Goal: Check status: Check status

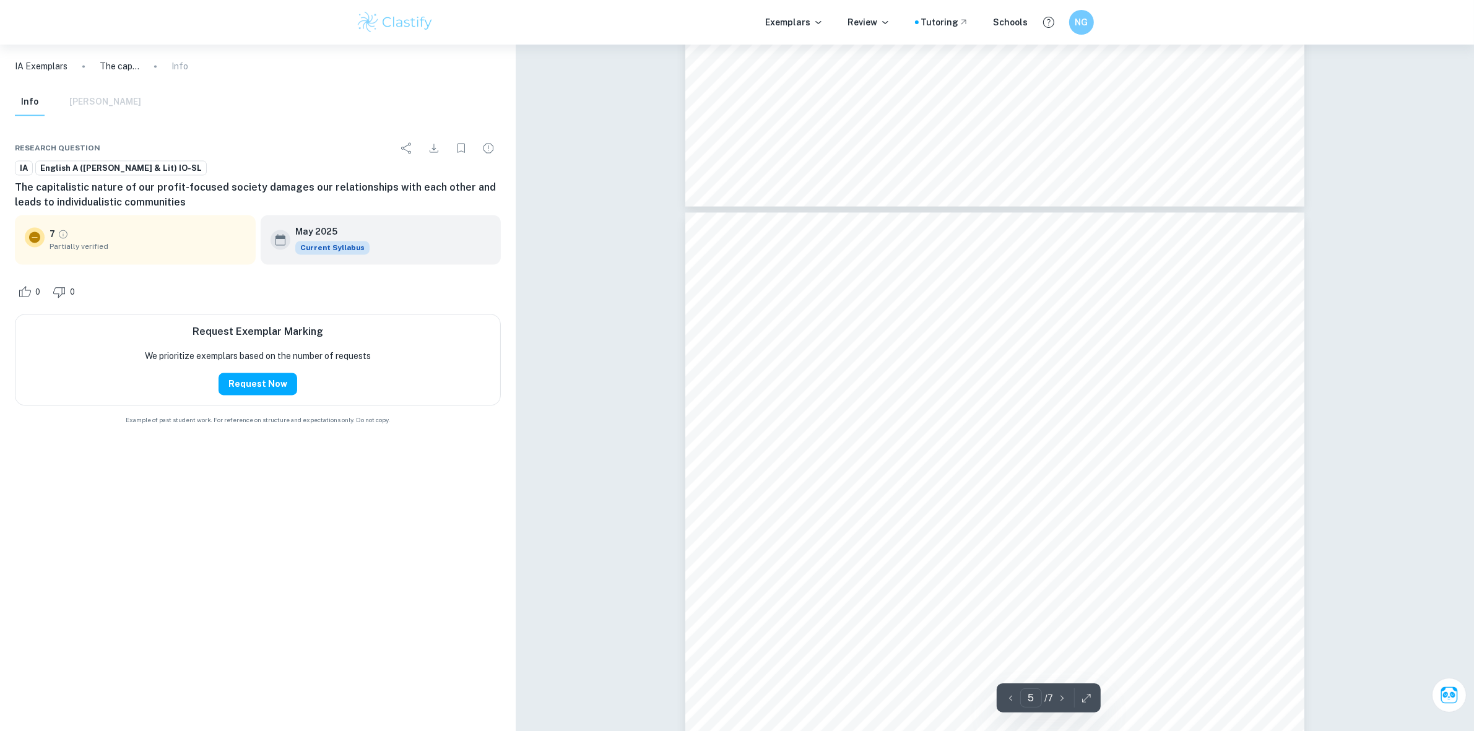
scroll to position [3018, 0]
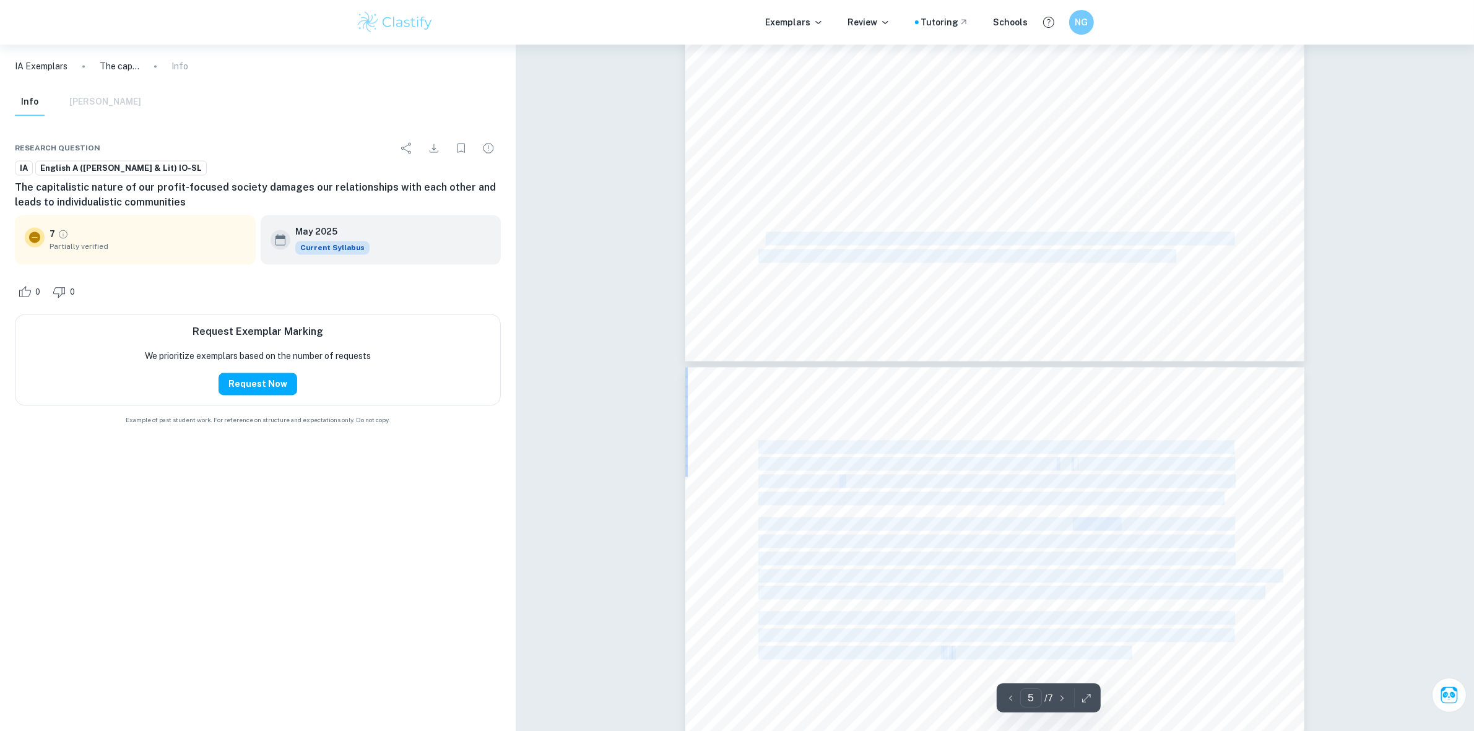
drag, startPoint x: 791, startPoint y: 243, endPoint x: 1132, endPoint y: 658, distance: 537.5
click at [1132, 649] on span "you cannot buy human connection." at bounding box center [1044, 653] width 184 height 12
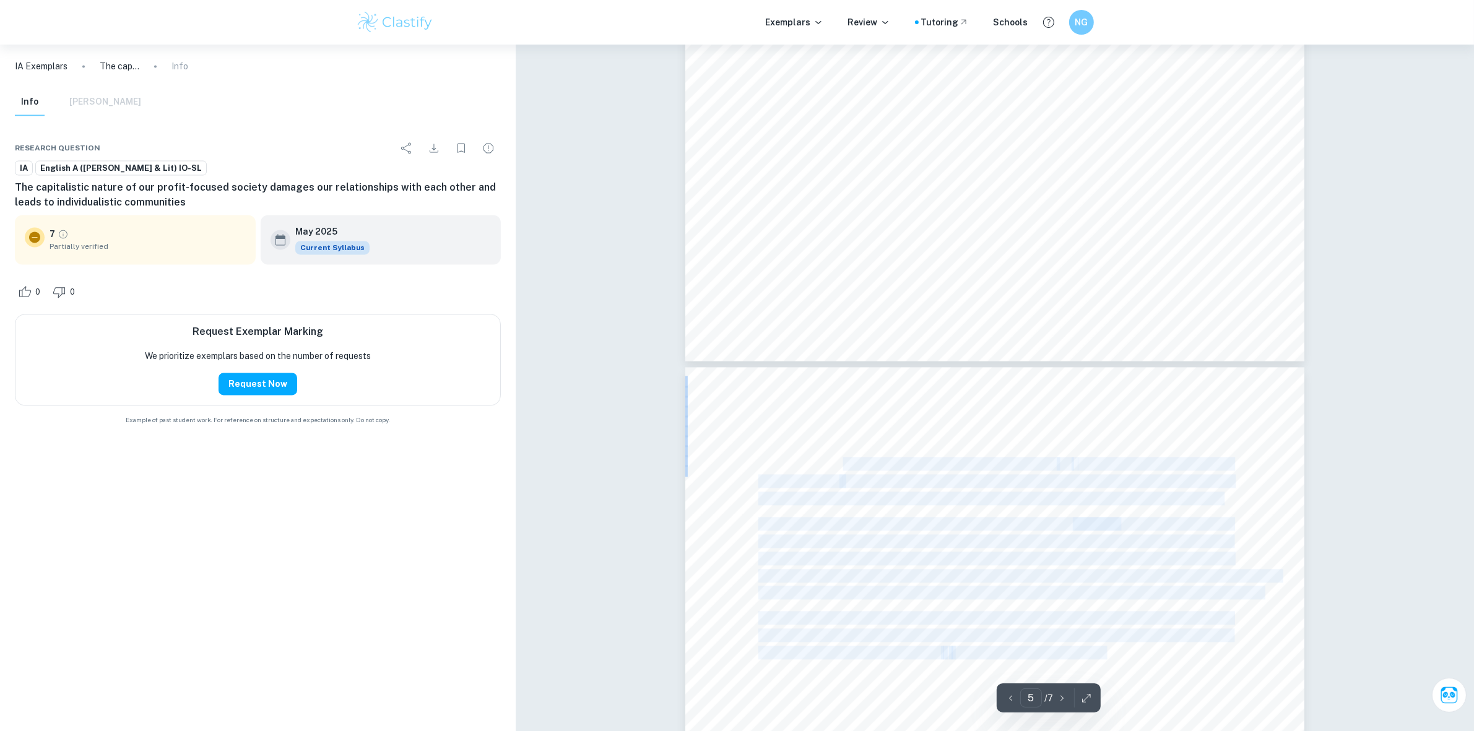
drag, startPoint x: 1048, startPoint y: 641, endPoint x: 843, endPoint y: 468, distance: 268.9
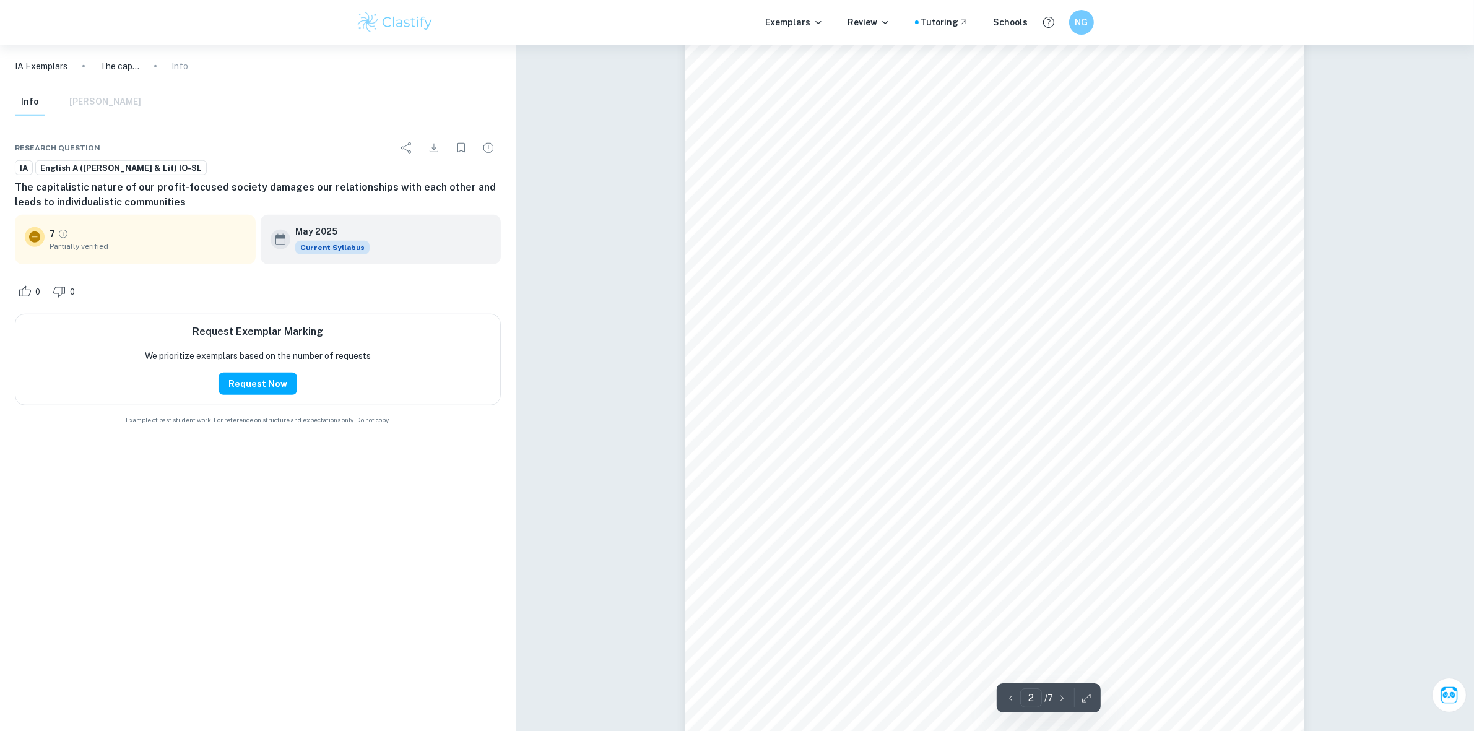
scroll to position [696, 0]
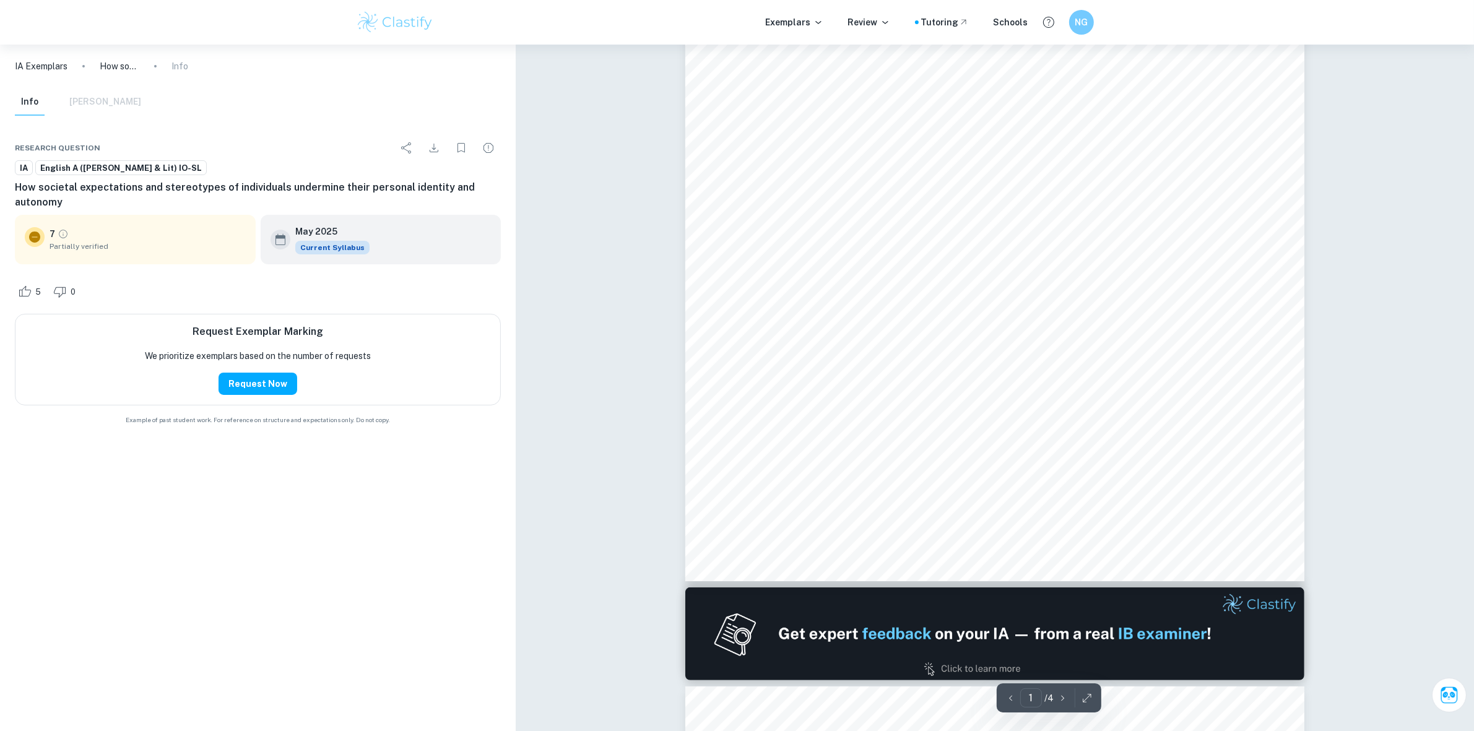
scroll to position [199, 0]
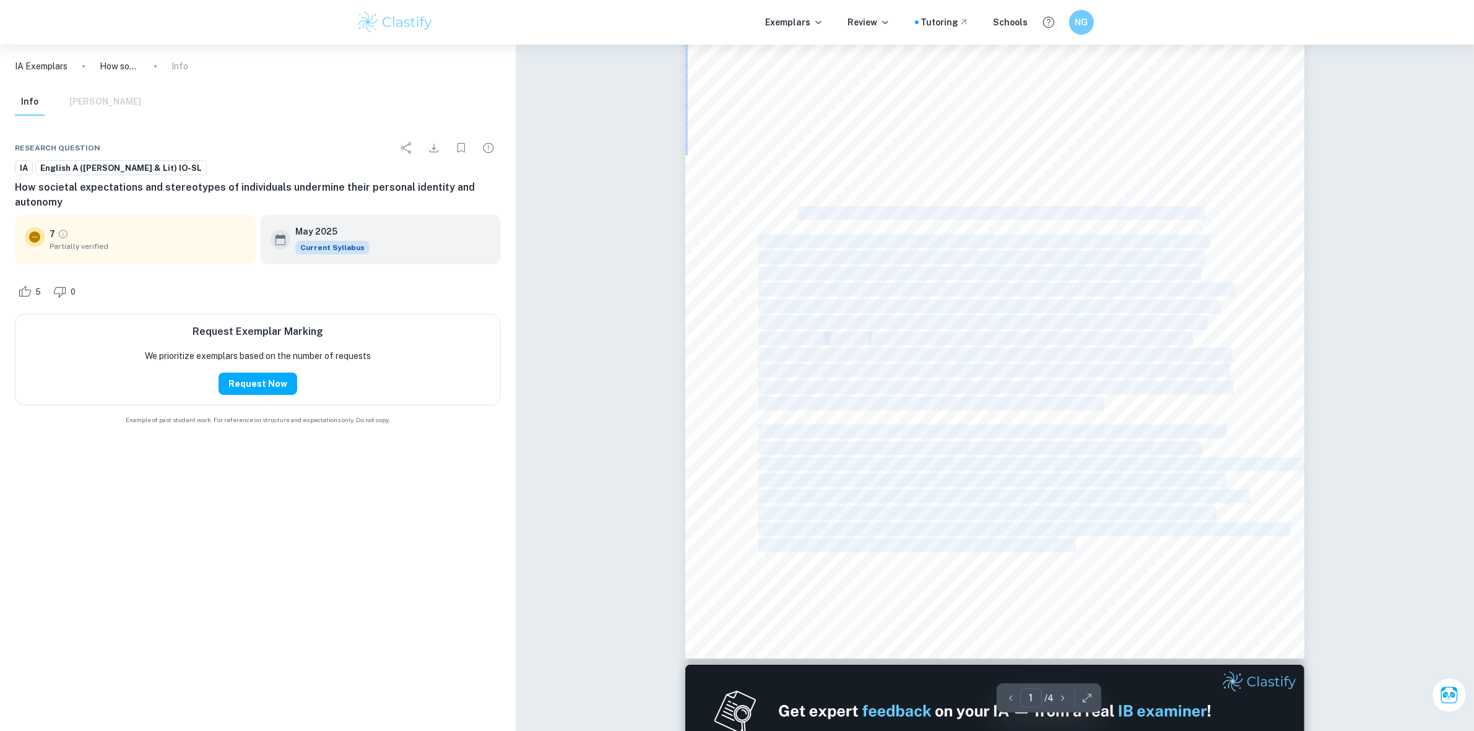
drag, startPoint x: 881, startPoint y: 221, endPoint x: 932, endPoint y: 223, distance: 50.8
click at [932, 223] on div "Introduction (1 min) Today, I9d like to explore the Field of Inquiry of culture…" at bounding box center [994, 258] width 619 height 801
drag, startPoint x: 887, startPoint y: 214, endPoint x: 1122, endPoint y: 217, distance: 235.9
click at [1122, 217] on div "Introduction (1 min) Today, I9d like to explore the Field of Inquiry of culture…" at bounding box center [994, 258] width 619 height 801
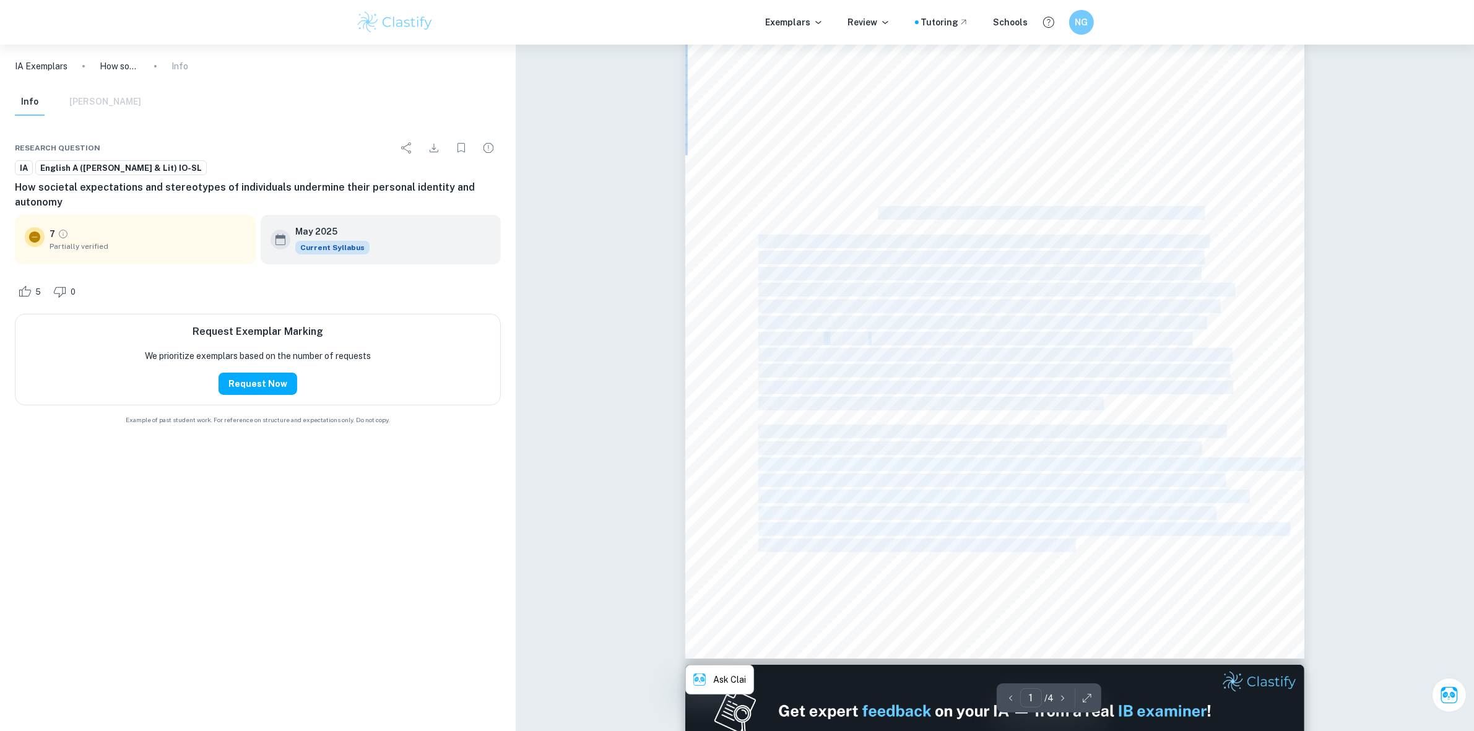
click at [1121, 217] on div "Introduction (1 min) Today, I9d like to explore the Field of Inquiry of culture…" at bounding box center [994, 258] width 619 height 801
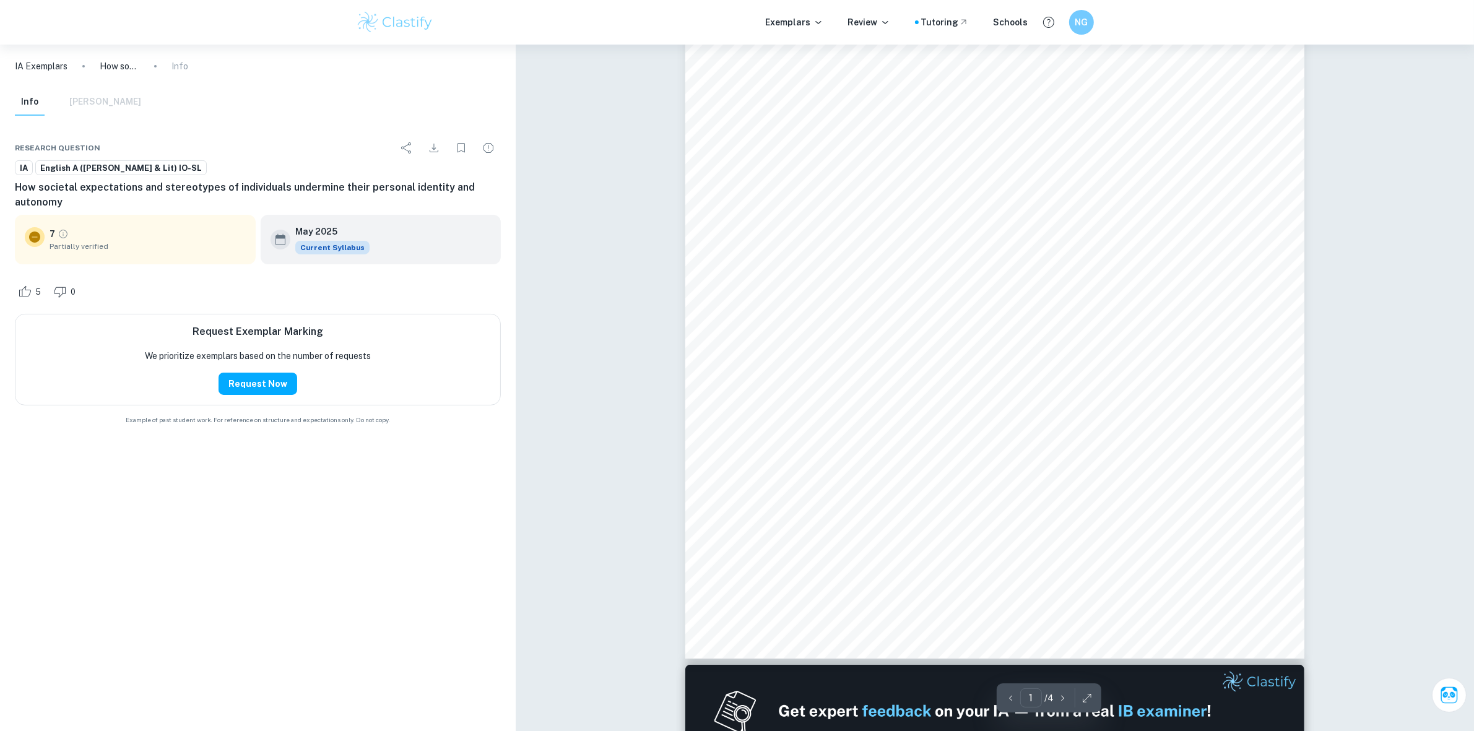
drag, startPoint x: 1095, startPoint y: 212, endPoint x: 757, endPoint y: 206, distance: 338.1
click at [757, 206] on div "Introduction (1 min) Today, I9d like to explore the Field of Inquiry of culture…" at bounding box center [994, 258] width 619 height 801
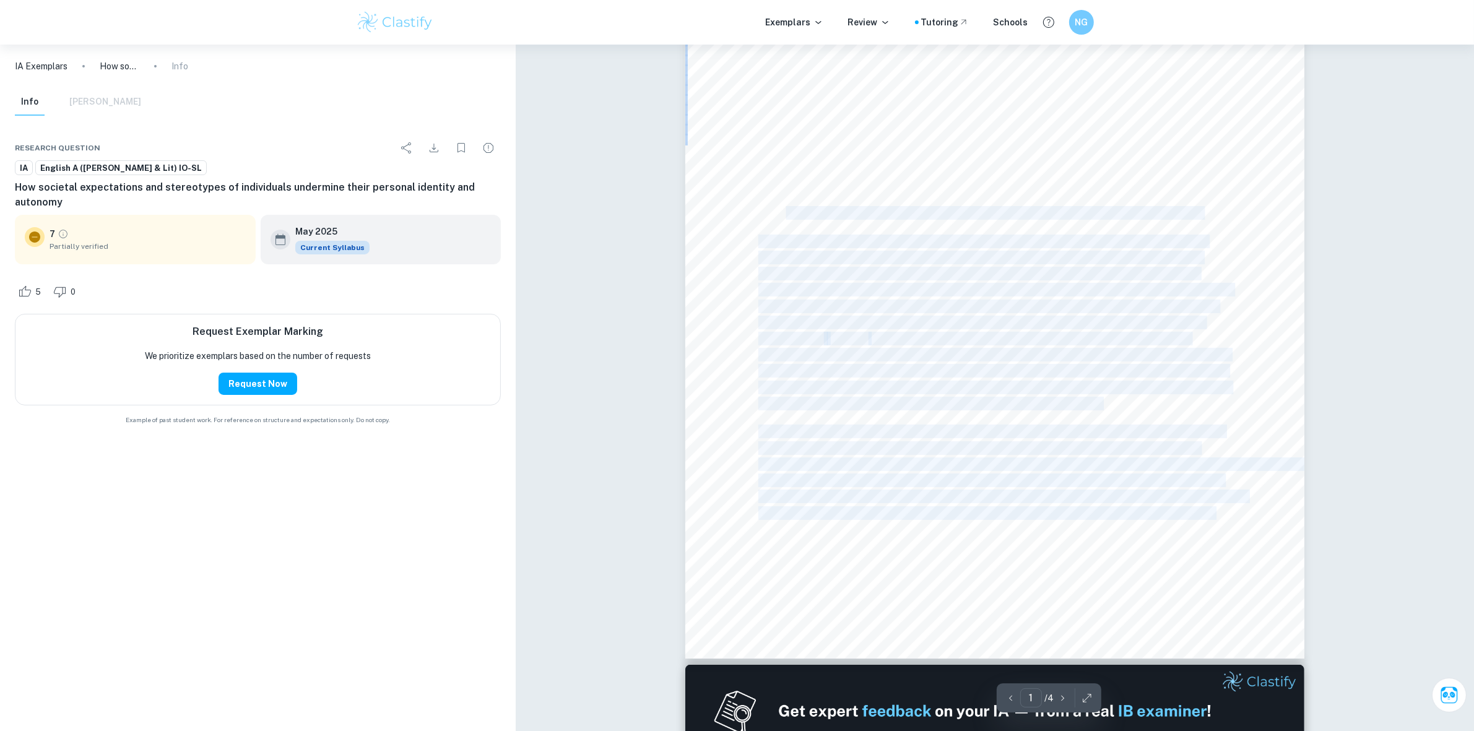
drag, startPoint x: 783, startPoint y: 214, endPoint x: 791, endPoint y: 215, distance: 7.5
click at [791, 215] on div "Introduction (1 min) Today, I9d like to explore the Field of Inquiry of culture…" at bounding box center [994, 258] width 619 height 801
click at [791, 212] on span "Now, let9s examine the literary extract I have chosen today from Othello." at bounding box center [979, 213] width 443 height 12
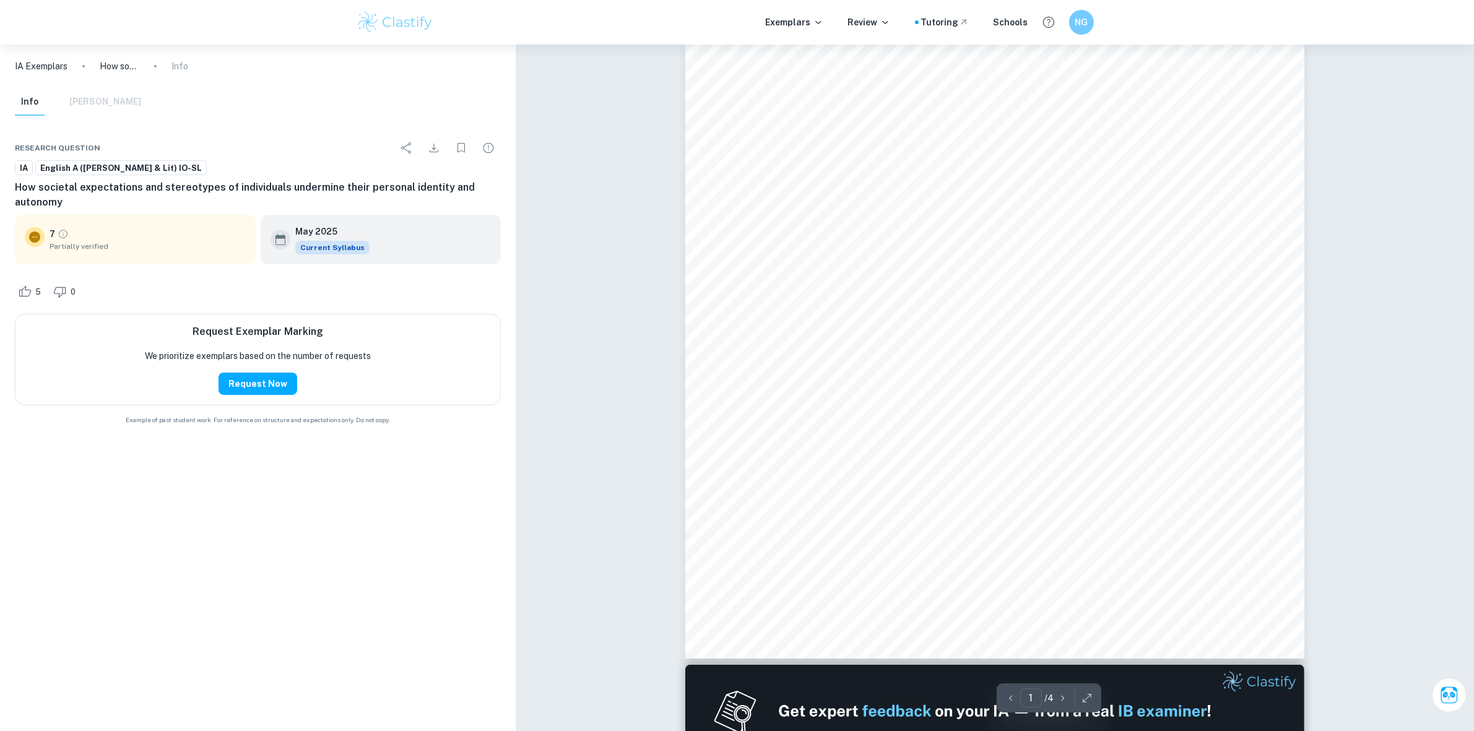
scroll to position [0, 0]
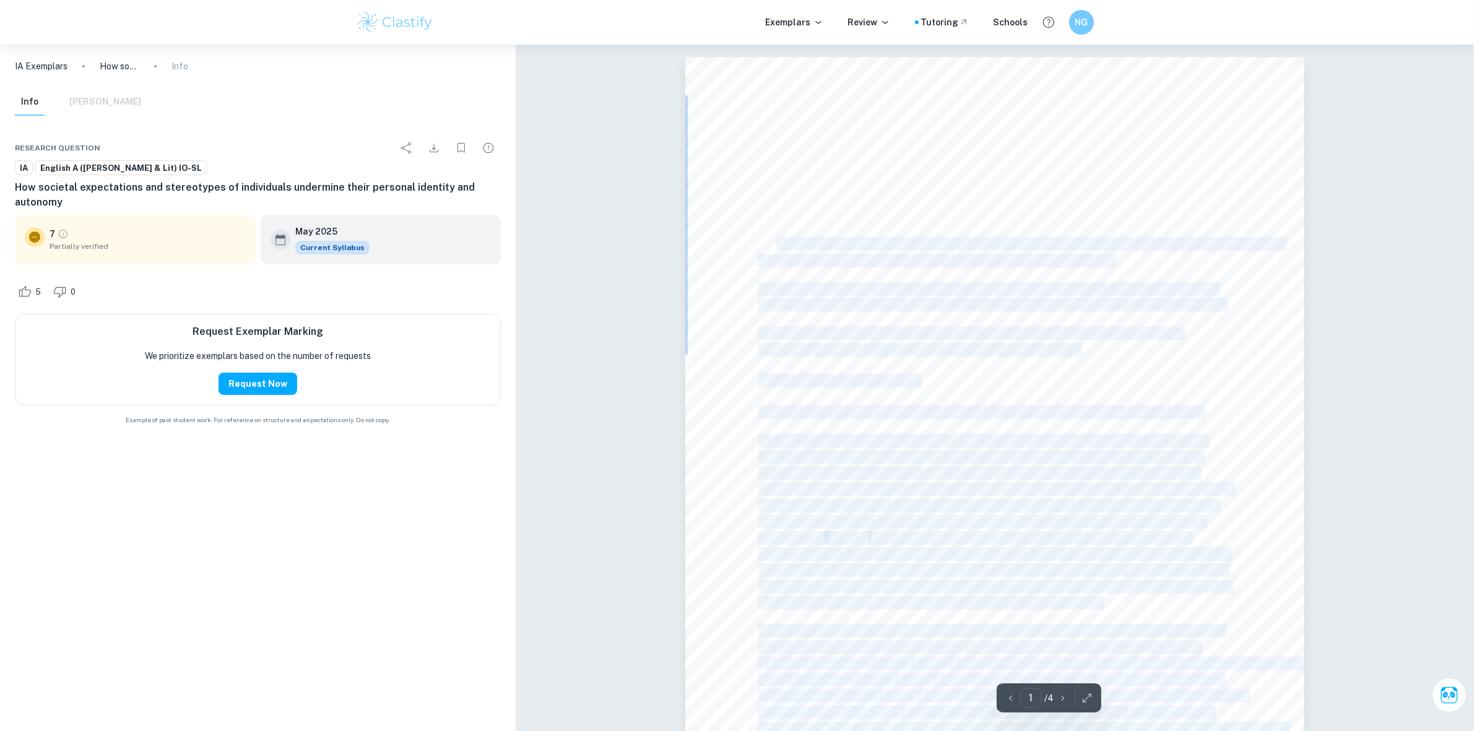
drag, startPoint x: 775, startPoint y: 239, endPoint x: 953, endPoint y: 253, distance: 178.8
click at [953, 253] on div "Introduction (1 min) Today, I9d like to explore the Field of Inquiry of culture…" at bounding box center [994, 457] width 619 height 801
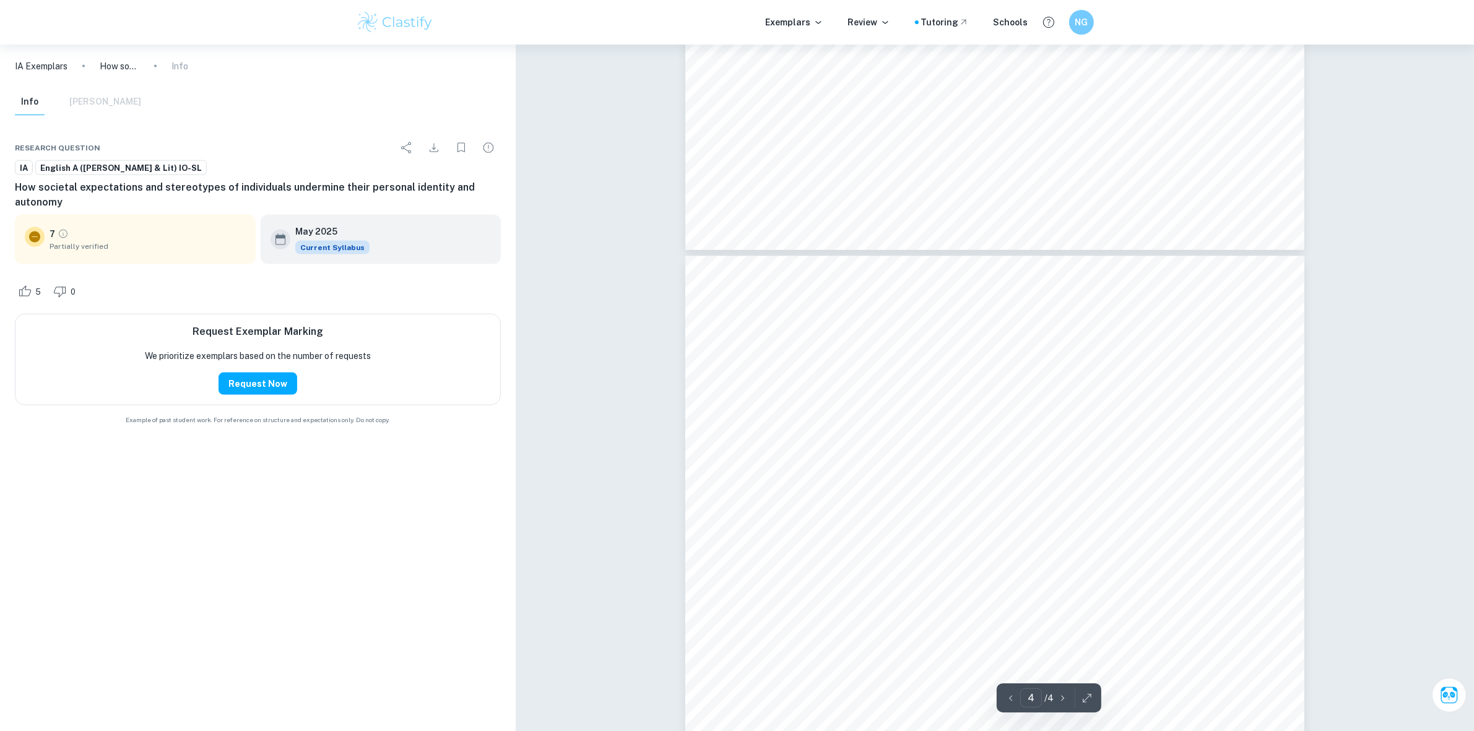
scroll to position [2167, 0]
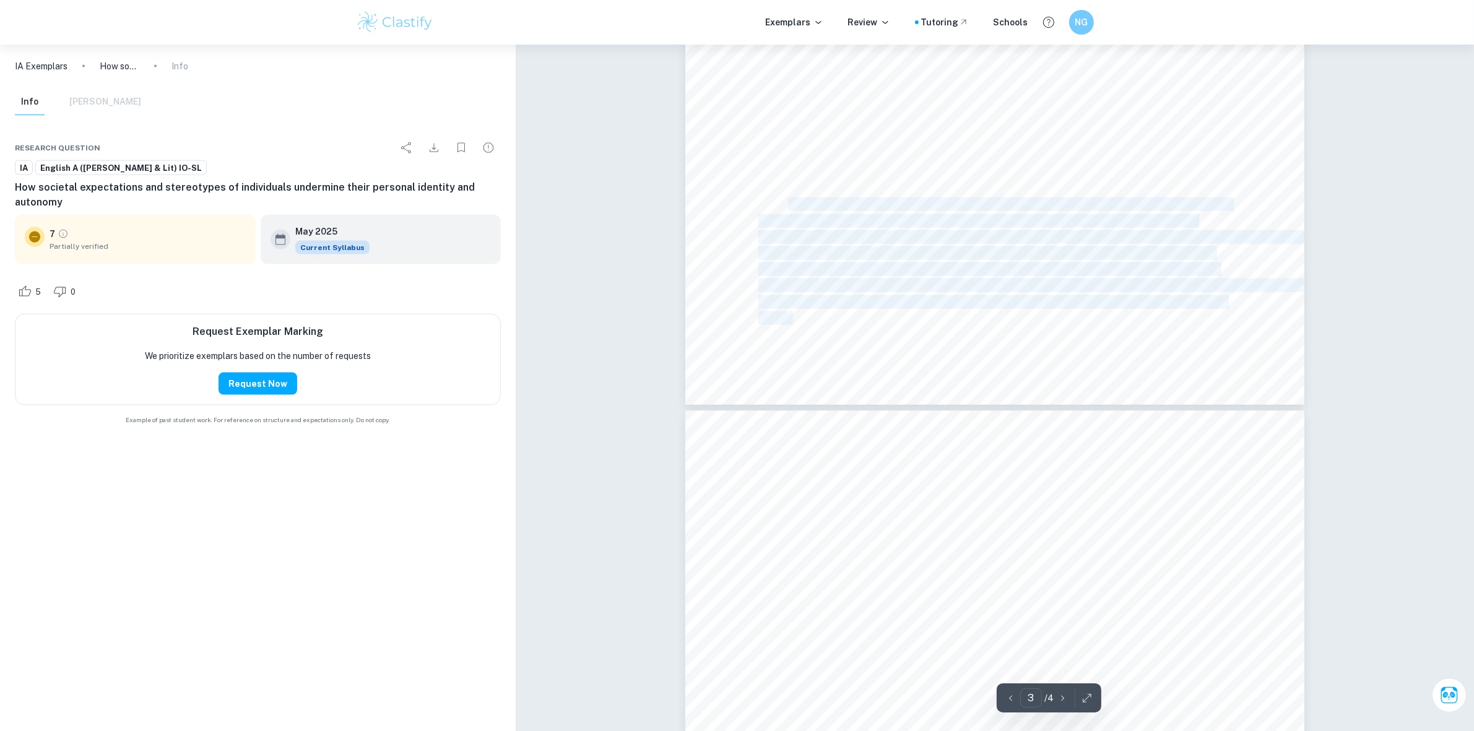
drag, startPoint x: 752, startPoint y: 205, endPoint x: 776, endPoint y: 202, distance: 23.7
click at [778, 202] on div "captures the viewers9 attention and causes them to feel guilty for not recogniz…" at bounding box center [994, 4] width 619 height 801
click at [776, 202] on span "In conclusion, the significant impact of societal expectations and stereotypes …" at bounding box center [994, 205] width 473 height 12
drag, startPoint x: 789, startPoint y: 202, endPoint x: 864, endPoint y: 562, distance: 367.3
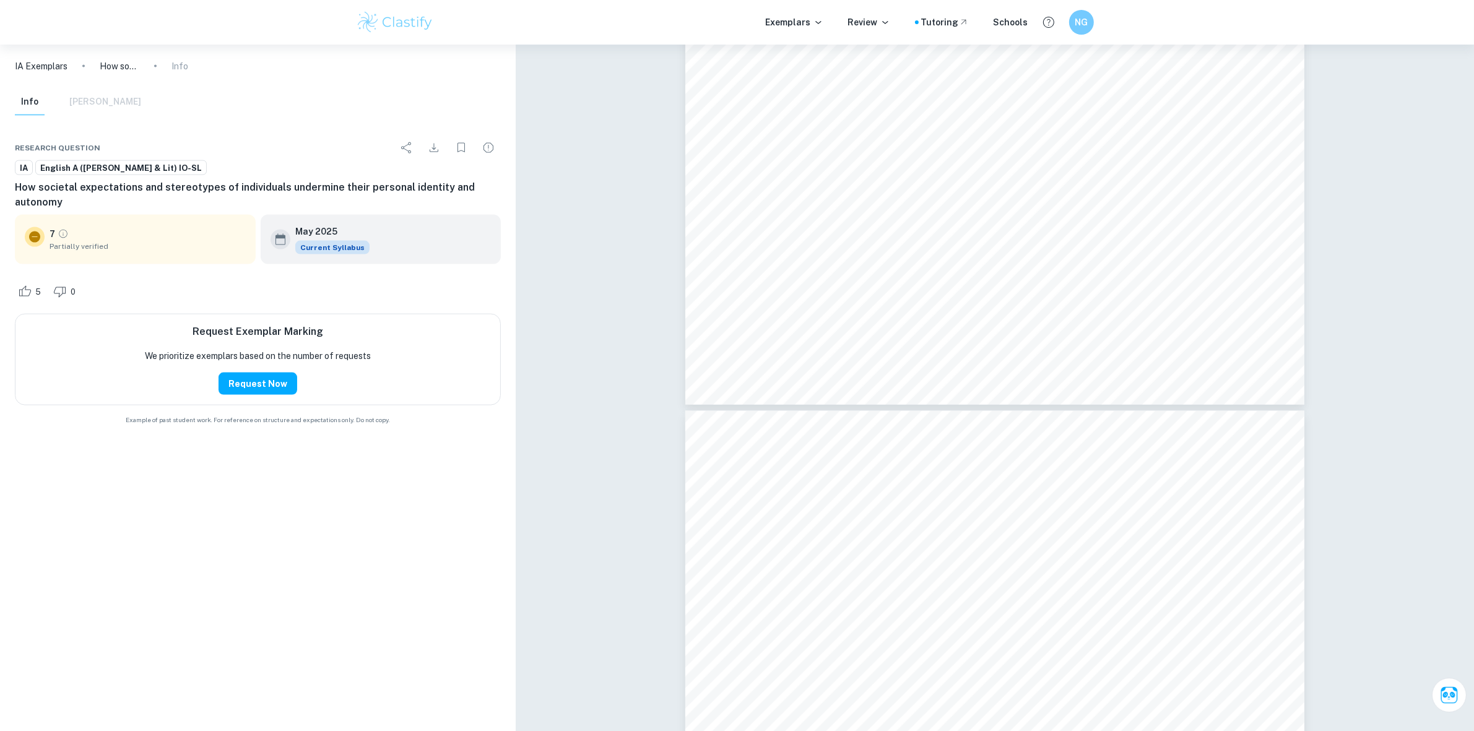
click at [94, 102] on div "Info Mark Scheme" at bounding box center [78, 102] width 126 height 27
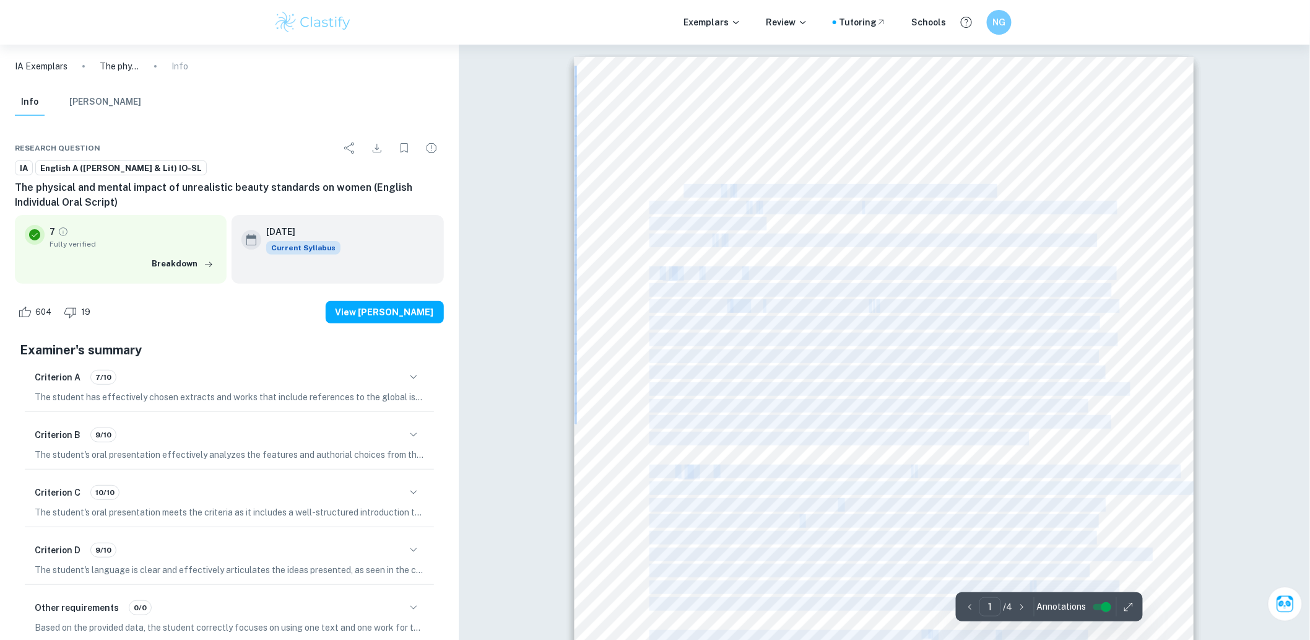
drag, startPoint x: 671, startPoint y: 159, endPoint x: 686, endPoint y: 193, distance: 37.2
click at [686, 193] on div "English Individual Oral Script Literary Work – The Diet, Medusa, Beautiful by C…" at bounding box center [884, 495] width 619 height 876
click at [723, 213] on span "Non-Literary Work" at bounding box center [697, 207] width 97 height 12
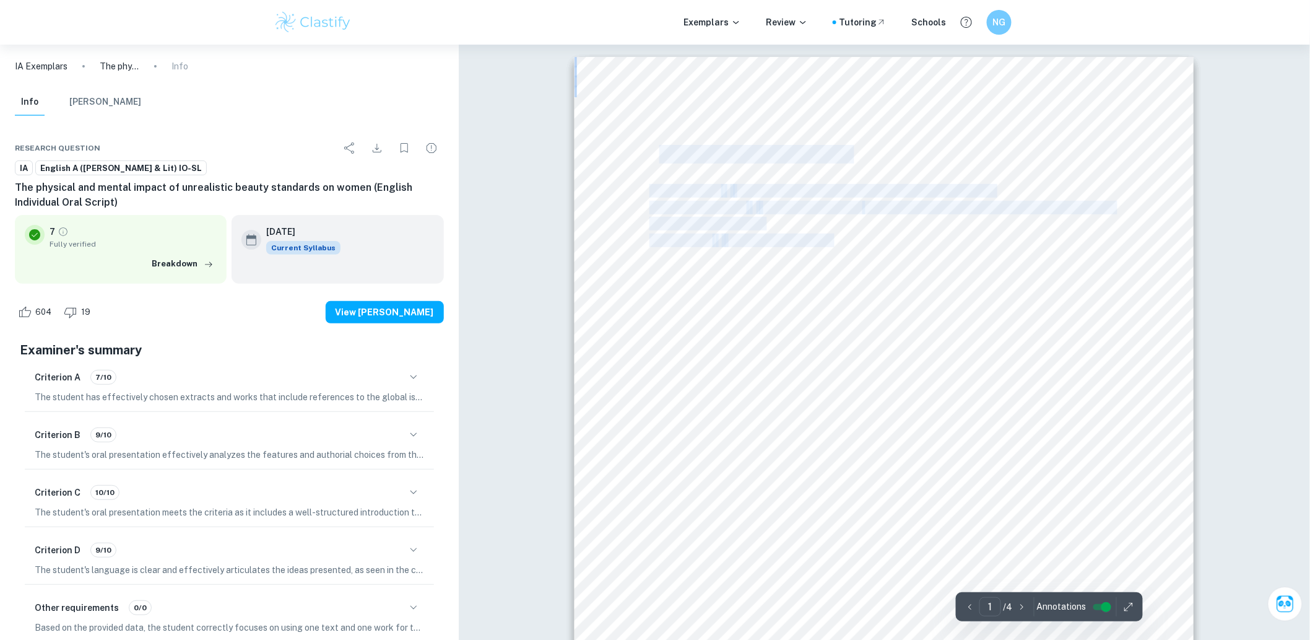
drag, startPoint x: 666, startPoint y: 153, endPoint x: 833, endPoint y: 243, distance: 189.5
click at [833, 243] on div "English Individual Oral Script Literary Work – The Diet, Medusa, Beautiful by C…" at bounding box center [884, 495] width 619 height 876
click at [1005, 25] on h6 "NG" at bounding box center [999, 22] width 14 height 14
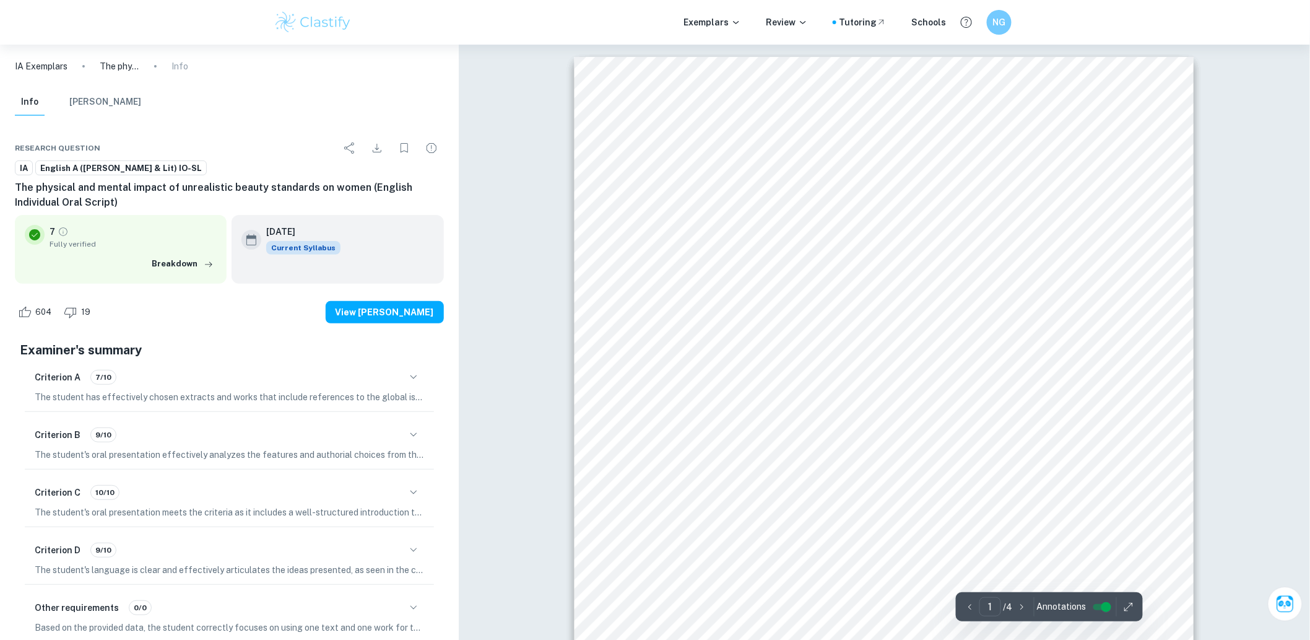
drag, startPoint x: 657, startPoint y: 183, endPoint x: 882, endPoint y: 189, distance: 225.5
click at [882, 189] on div "English Individual Oral Script Literary Work – The Diet, Medusa, Beautiful by C…" at bounding box center [884, 495] width 619 height 876
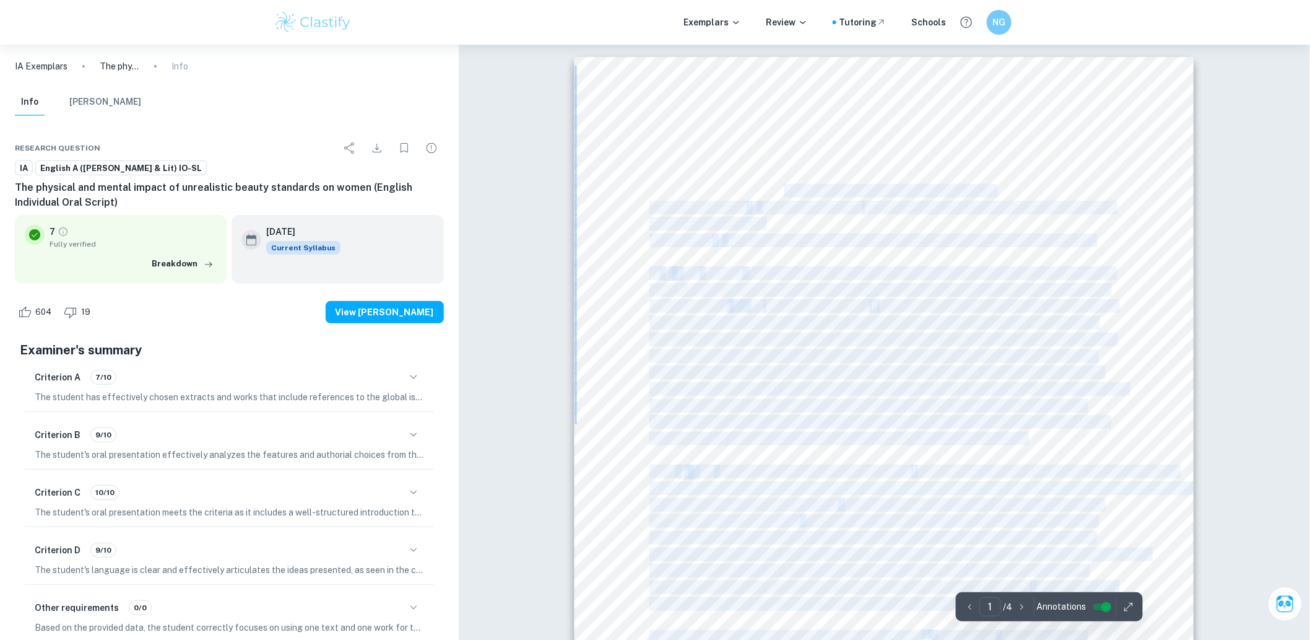
drag, startPoint x: 789, startPoint y: 189, endPoint x: 1100, endPoint y: 245, distance: 316.2
click at [1100, 245] on div "English Individual Oral Script Literary Work – The Diet, Medusa, Beautiful by C…" at bounding box center [884, 495] width 619 height 876
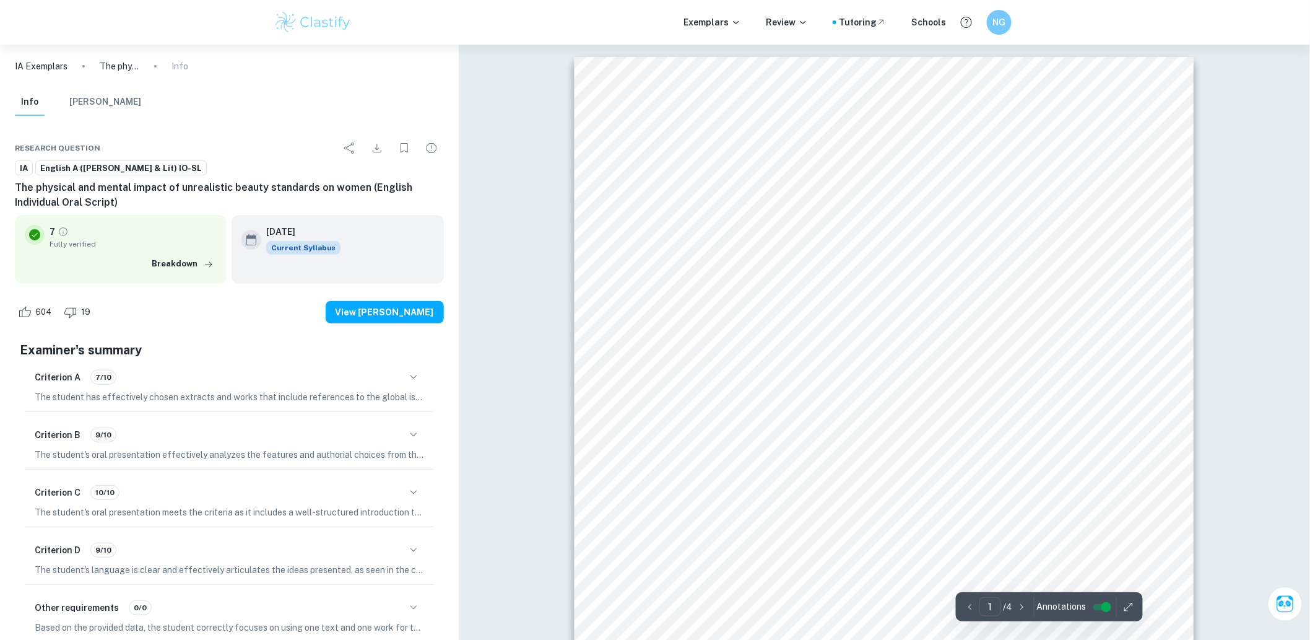
click at [698, 192] on span "Literary Work" at bounding box center [684, 190] width 71 height 12
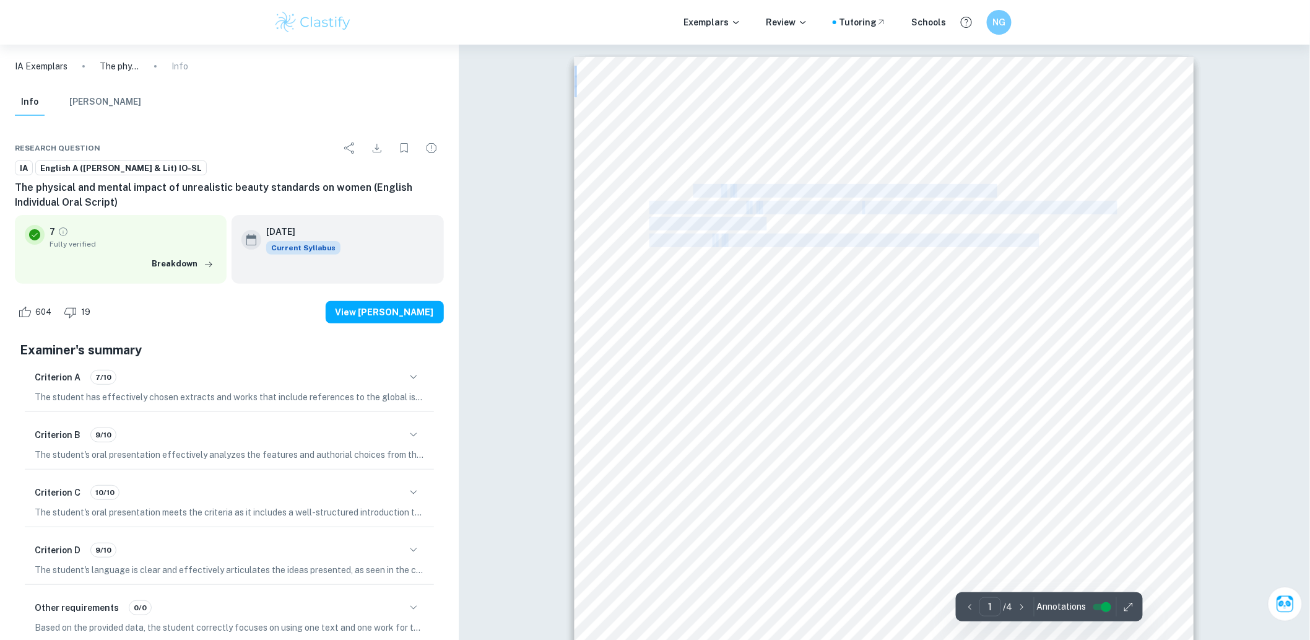
drag, startPoint x: 698, startPoint y: 192, endPoint x: 1043, endPoint y: 245, distance: 348.8
click at [1039, 245] on div "English Individual Oral Script Literary Work – The Diet, Medusa, Beautiful by C…" at bounding box center [884, 495] width 619 height 876
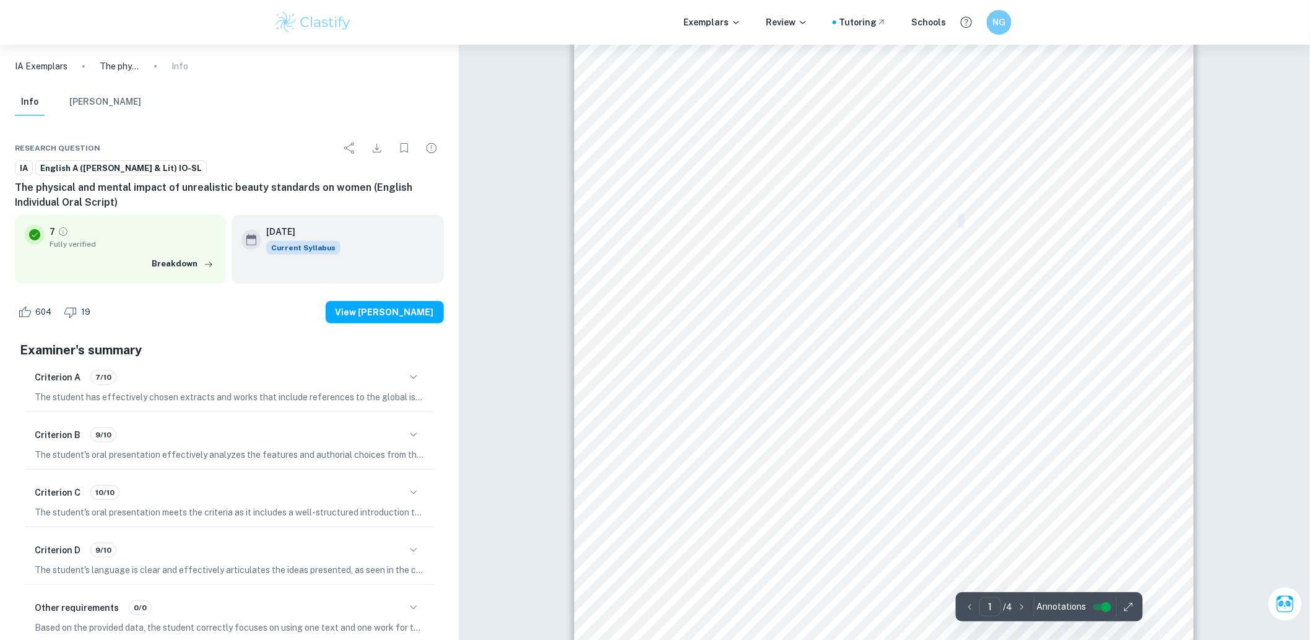
click at [937, 222] on span "literary text is The Diet by Carol Ann Duffy, and my main non-literary text is …" at bounding box center [878, 221] width 459 height 12
drag, startPoint x: 695, startPoint y: 212, endPoint x: 753, endPoint y: 208, distance: 58.3
click at [753, 208] on div "English Individual Oral Script Literary Work – The Diet, Medusa, Beautiful by C…" at bounding box center [884, 426] width 619 height 876
click at [680, 231] on span "Barbara Kruger" at bounding box center [698, 237] width 99 height 12
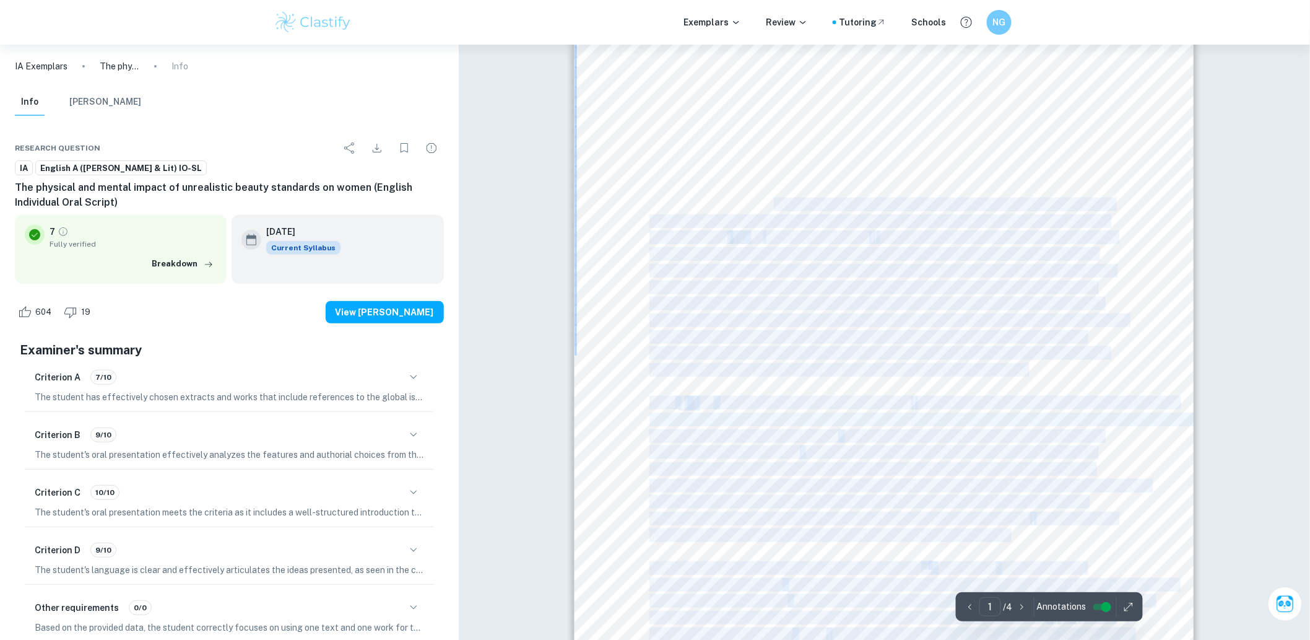
drag, startPoint x: 651, startPoint y: 206, endPoint x: 776, endPoint y: 198, distance: 125.9
click at [776, 197] on div "English Individual Oral Script Literary Work – The Diet, Medusa, Beautiful by C…" at bounding box center [884, 426] width 619 height 876
click at [776, 198] on span "my individual oral by introducing the works I will be analyzing. My main" at bounding box center [929, 204] width 368 height 12
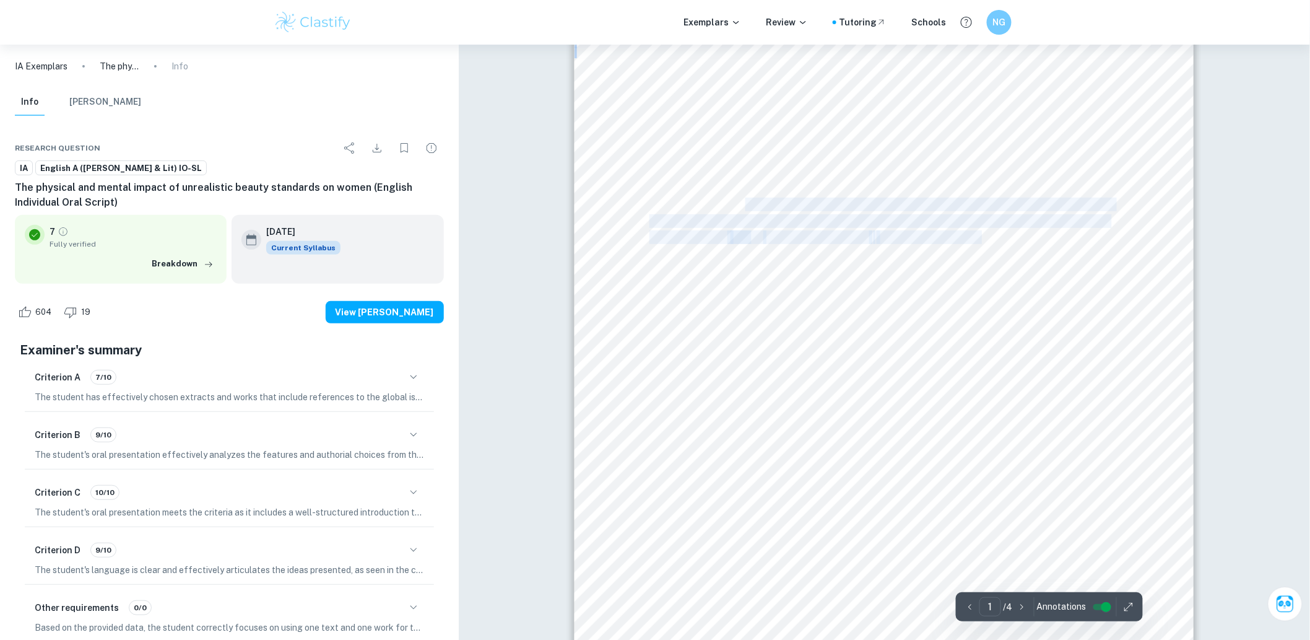
drag, startPoint x: 751, startPoint y: 199, endPoint x: 982, endPoint y: 243, distance: 235.0
click at [981, 243] on div "English Individual Oral Script Literary Work – The Diet, Medusa, Beautiful by C…" at bounding box center [884, 426] width 619 height 876
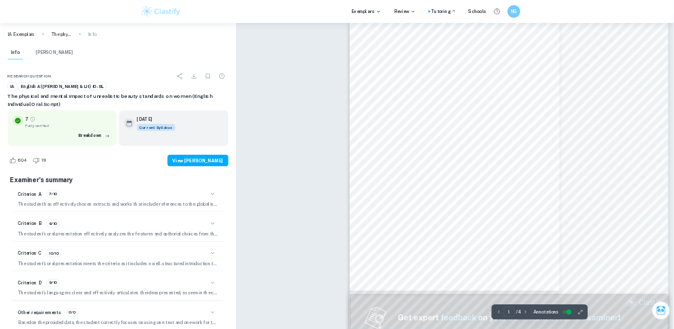
scroll to position [68, 0]
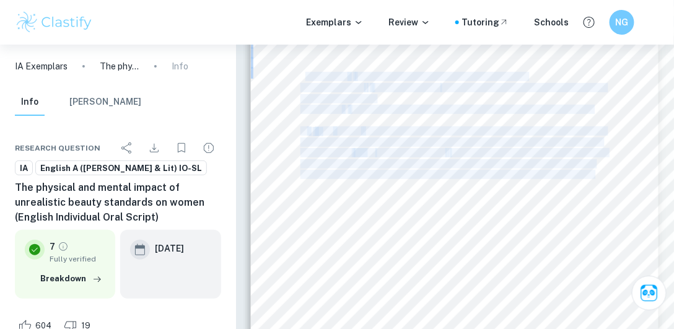
drag, startPoint x: 306, startPoint y: 73, endPoint x: 595, endPoint y: 178, distance: 307.7
click at [595, 178] on div "English Individual Oral Script Literary Work – The Diet, Medusa, Beautiful by C…" at bounding box center [454, 277] width 407 height 576
click at [595, 178] on span "when we did the topic of Femineity in class, but I also feel a personal connect…" at bounding box center [453, 174] width 306 height 8
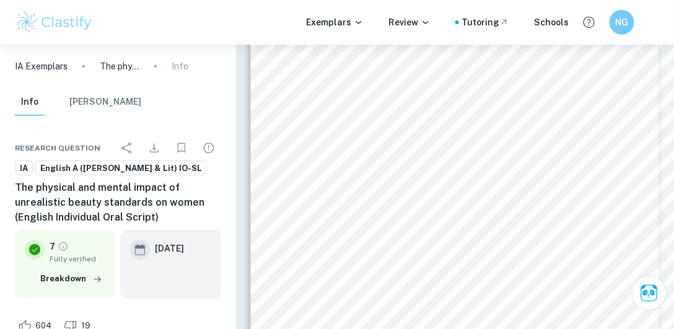
click at [356, 134] on span "I’ll start" at bounding box center [348, 131] width 26 height 8
drag, startPoint x: 329, startPoint y: 129, endPoint x: 515, endPoint y: 131, distance: 185.7
click at [495, 132] on div "English Individual Oral Script Literary Work – The Diet, Medusa, Beautiful by C…" at bounding box center [454, 277] width 407 height 576
click at [501, 129] on button "Ask Clai" at bounding box center [528, 120] width 67 height 28
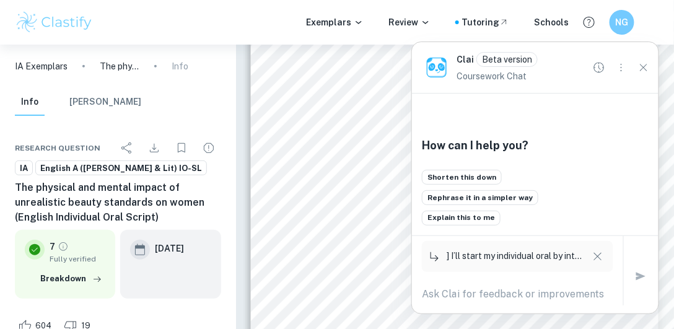
click at [643, 76] on button "Close" at bounding box center [643, 68] width 20 height 20
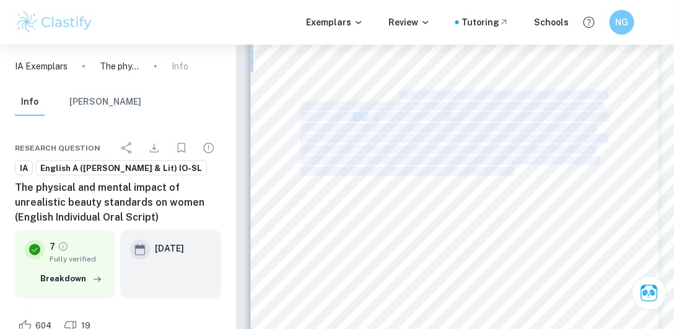
drag, startPoint x: 405, startPoint y: 96, endPoint x: 497, endPoint y: 170, distance: 118.1
click at [497, 170] on div "English Individual Oral Script Literary Work – The Diet, Medusa, Beautiful by C…" at bounding box center [454, 241] width 407 height 576
drag, startPoint x: 335, startPoint y: 169, endPoint x: 328, endPoint y: 160, distance: 11.0
click at [335, 169] on span "having smooth skin, having silky hair etc. Carol Ann Duffy and Barbara Kruger a…" at bounding box center [457, 171] width 314 height 8
click at [327, 159] on span "there are many beauty standards women are expected to follow like being a certa…" at bounding box center [449, 160] width 298 height 8
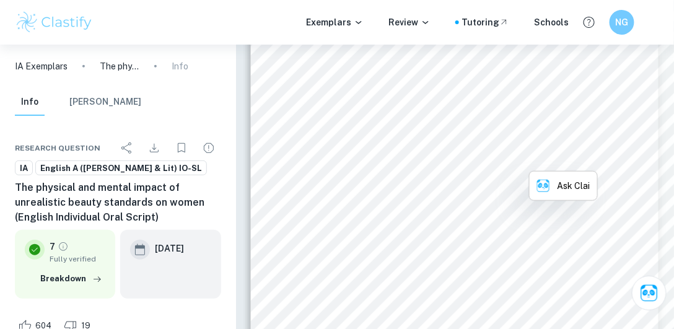
click at [423, 167] on span "having smooth skin, having silky hair etc. Carol Ann Duffy and Barbara Kruger a…" at bounding box center [457, 171] width 314 height 8
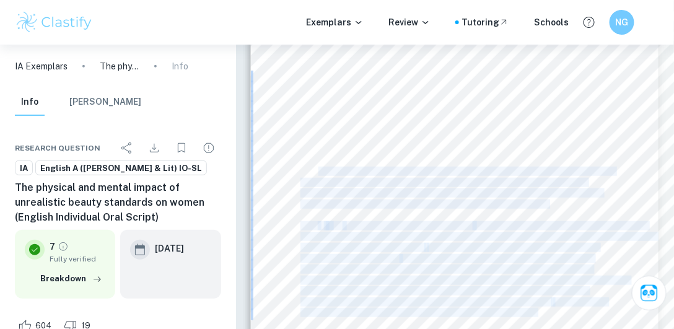
drag, startPoint x: 319, startPoint y: 171, endPoint x: 536, endPoint y: 210, distance: 219.7
click at [536, 211] on div "English Individual Oral Script Literary Work – The Diet, Medusa, Beautiful by C…" at bounding box center [454, 241] width 407 height 576
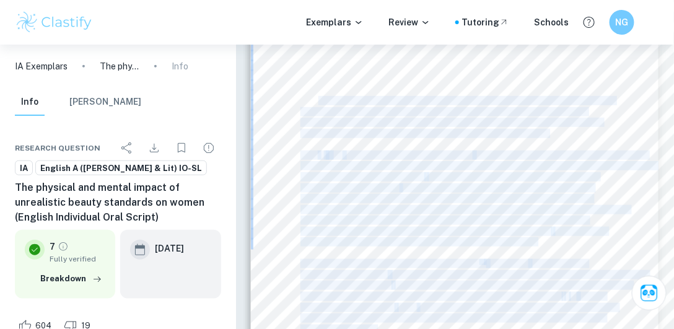
click at [319, 177] on span "dieting on a woman’s body and mind." at bounding box center [362, 177] width 124 height 8
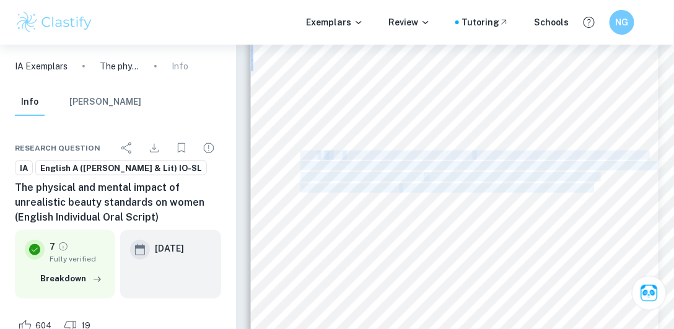
drag, startPoint x: 317, startPoint y: 152, endPoint x: 595, endPoint y: 191, distance: 280.7
click at [594, 191] on div "English Individual Oral Script Literary Work – The Diet, Medusa, Beautiful by C…" at bounding box center [454, 170] width 407 height 576
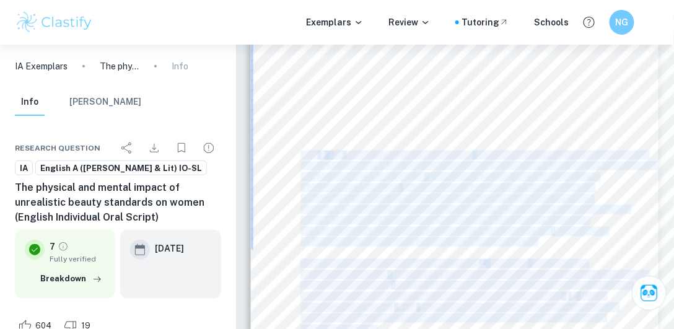
scroll to position [210, 0]
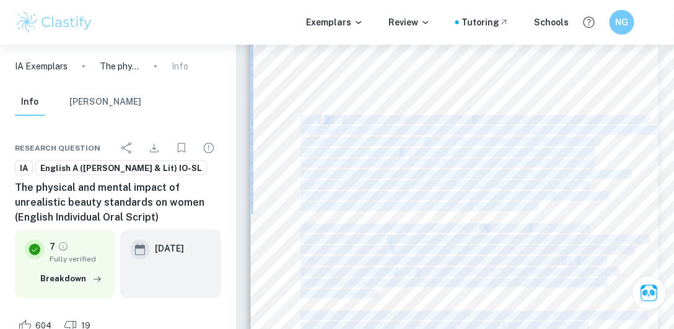
click at [300, 170] on div "English Individual Oral Script Literary Work – The Diet, Medusa, Beautiful by C…" at bounding box center [454, 135] width 407 height 576
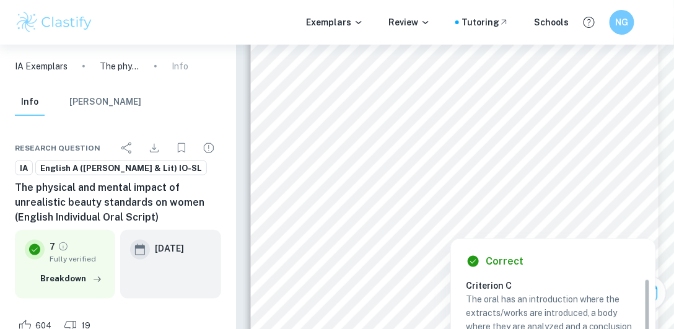
click at [584, 189] on div at bounding box center [544, 196] width 436 height 20
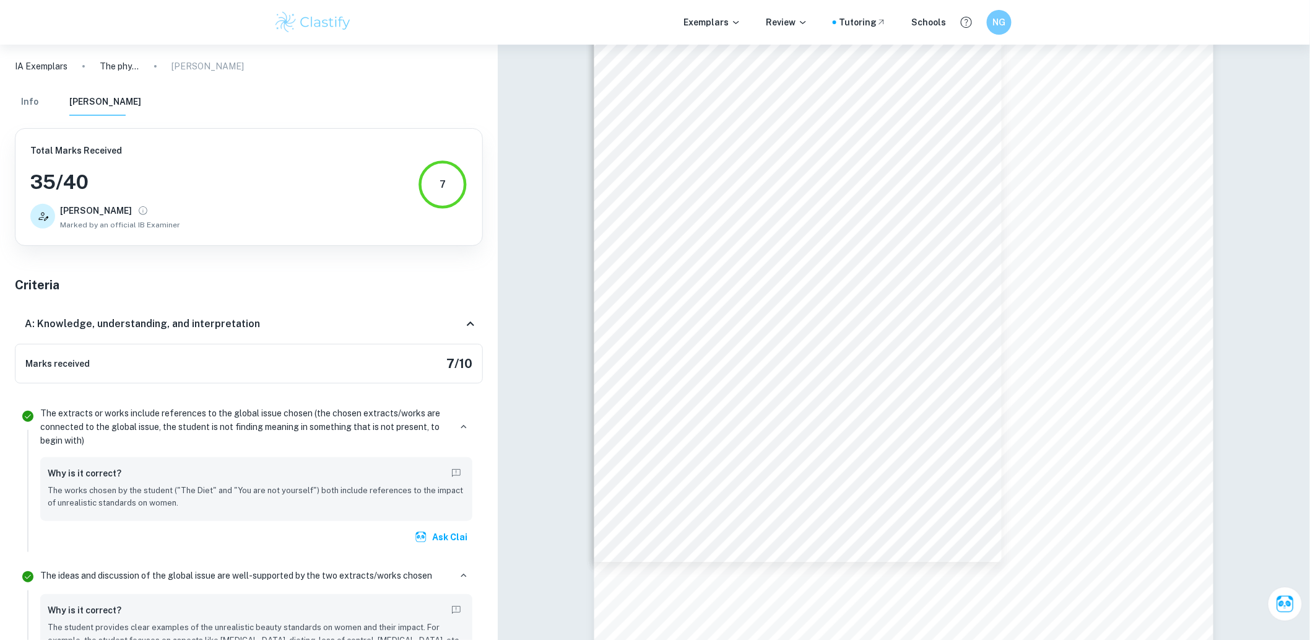
scroll to position [0, 0]
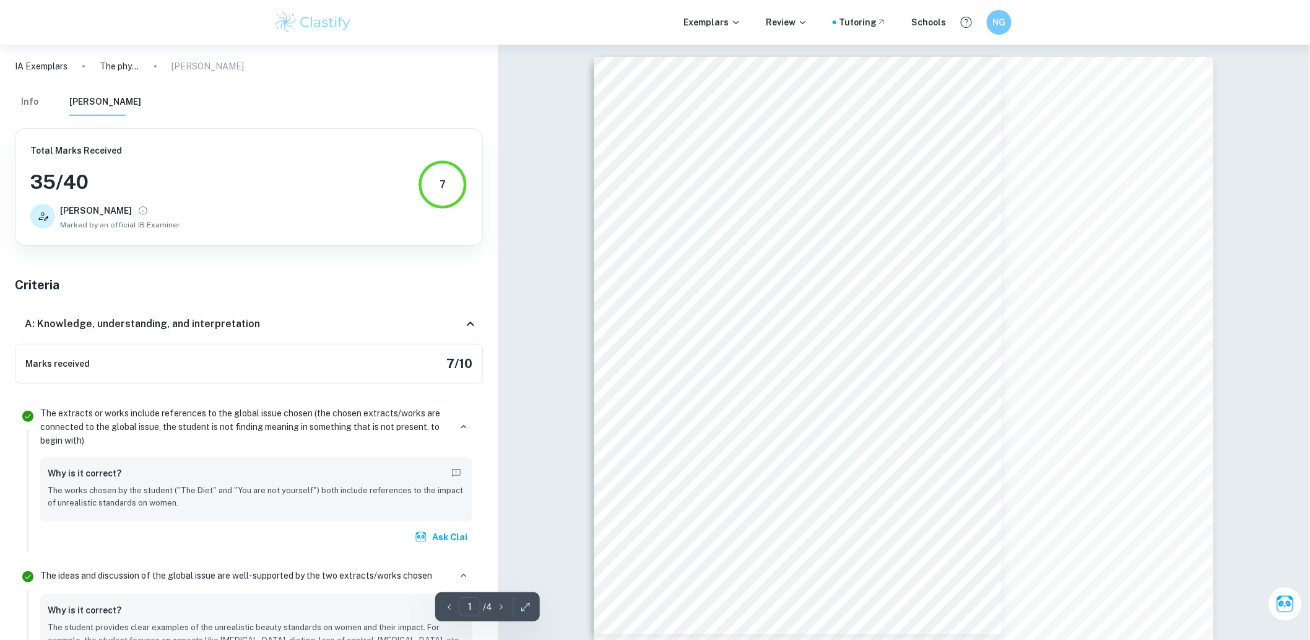
click at [43, 108] on button "Info" at bounding box center [30, 102] width 30 height 27
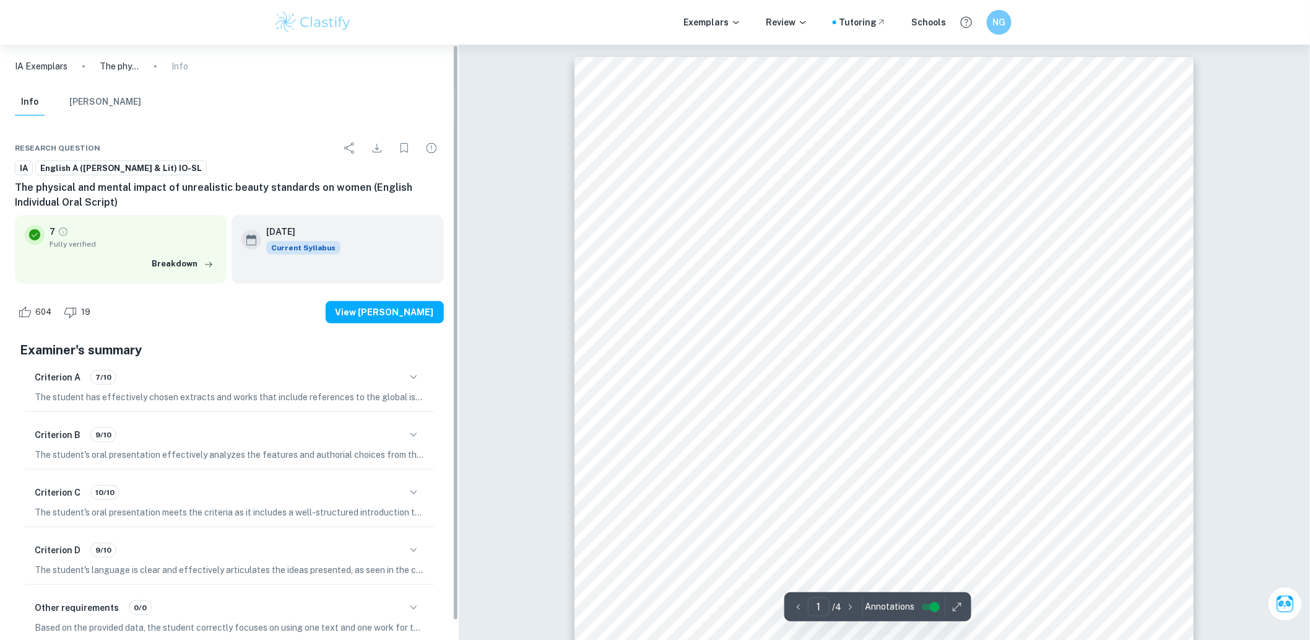
click at [94, 96] on button "[PERSON_NAME]" at bounding box center [105, 102] width 72 height 27
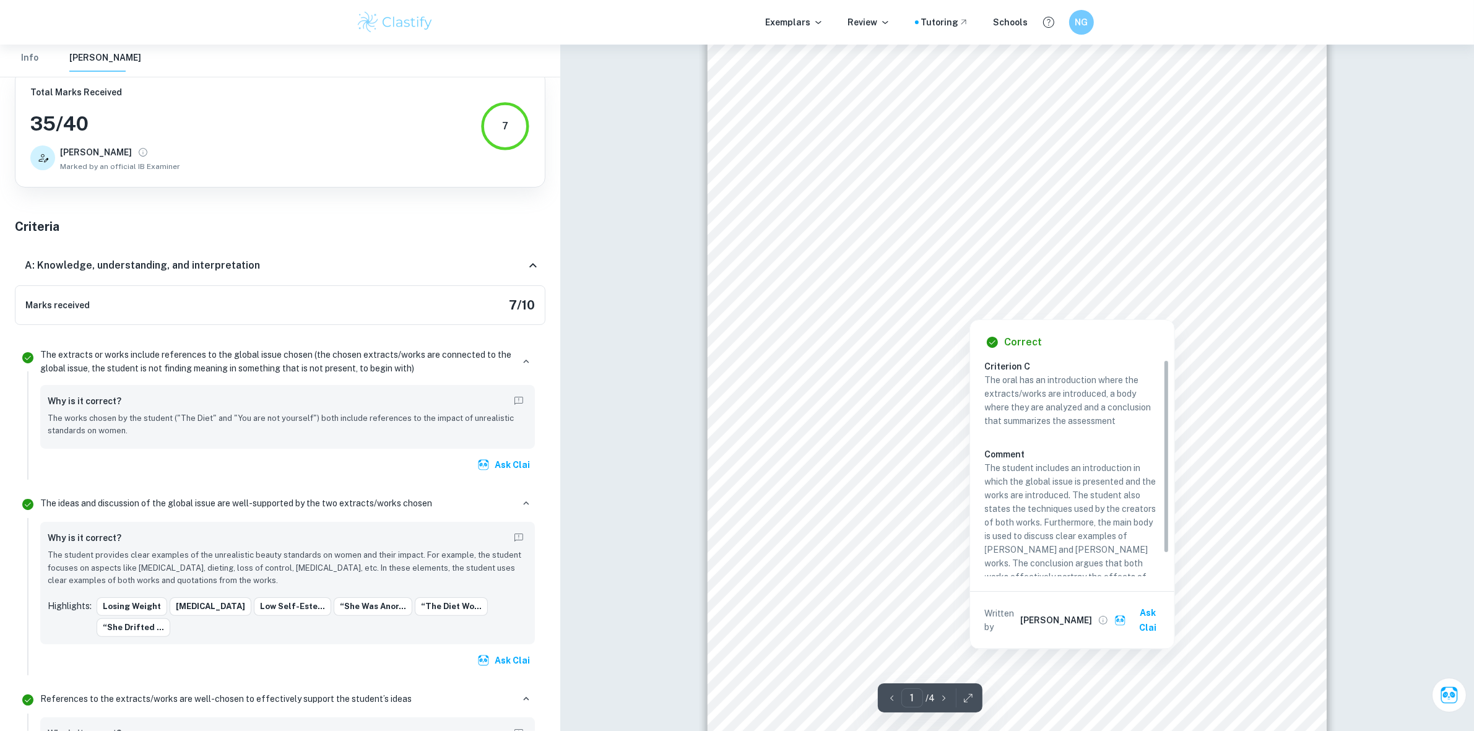
scroll to position [284, 0]
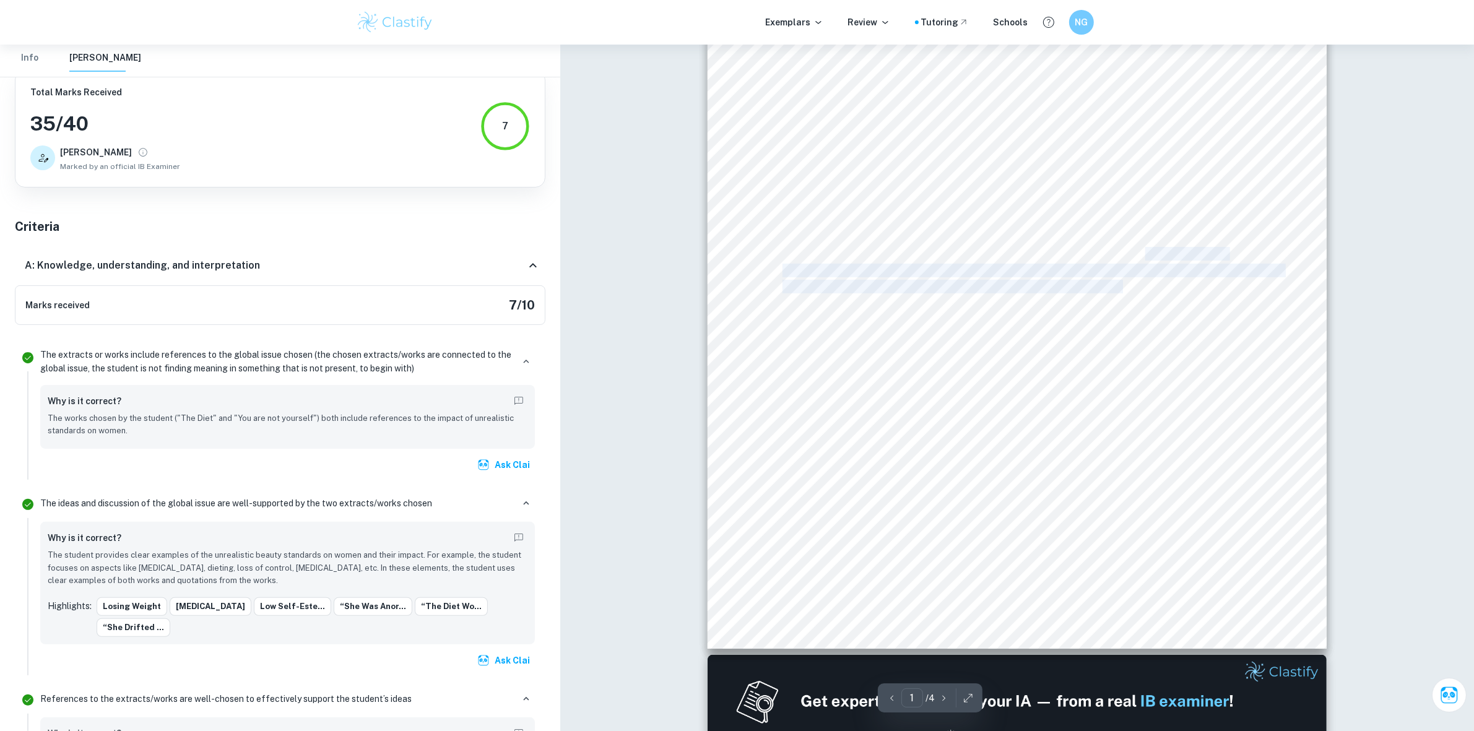
drag, startPoint x: 1145, startPoint y: 246, endPoint x: 1128, endPoint y: 289, distance: 46.1
click at [1124, 288] on div "English Individual Oral Script Literary Work – The Diet, Medusa, Beautiful by C…" at bounding box center [1017, 211] width 619 height 876
click at [802, 307] on span "reads, “eight stone, by the end of the month, she was skin and bone”. This is" at bounding box center [973, 303] width 380 height 12
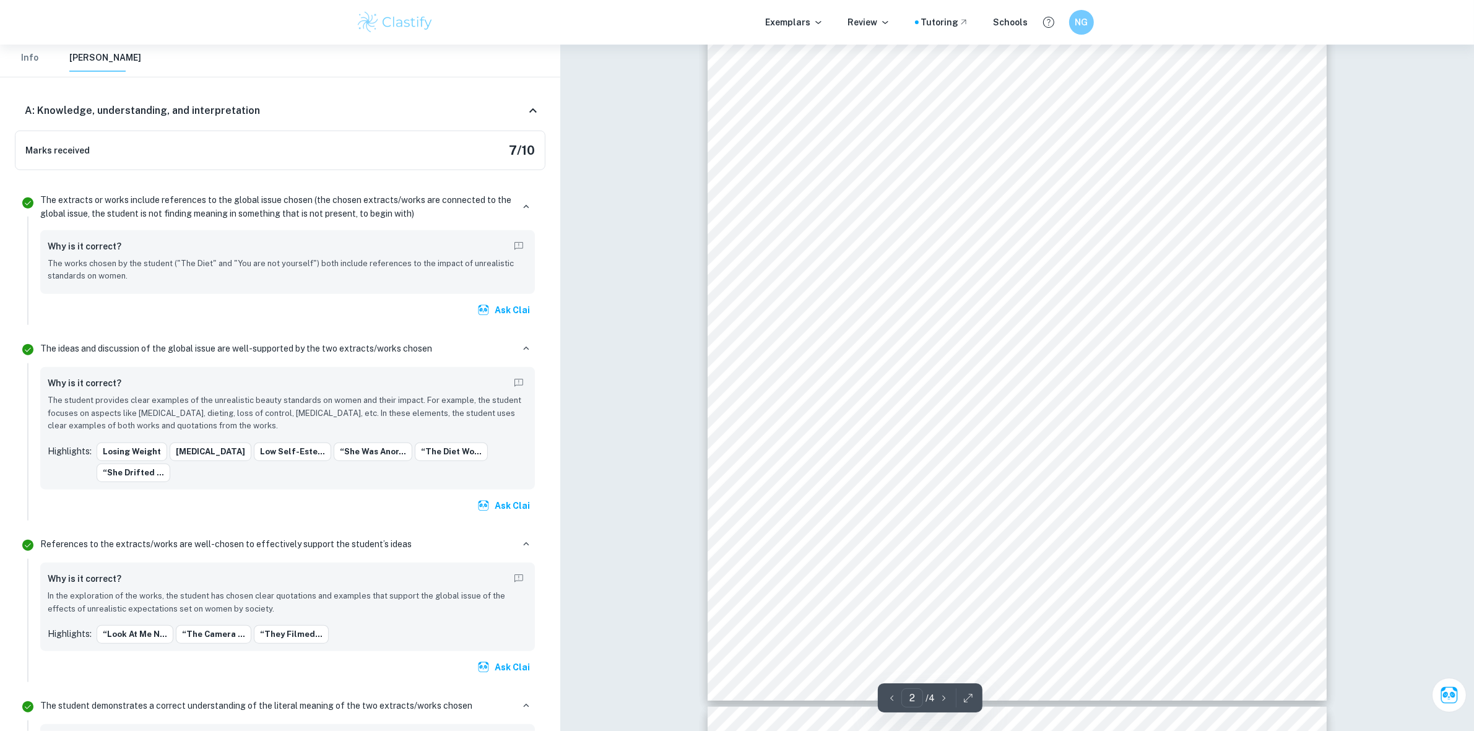
scroll to position [1290, 0]
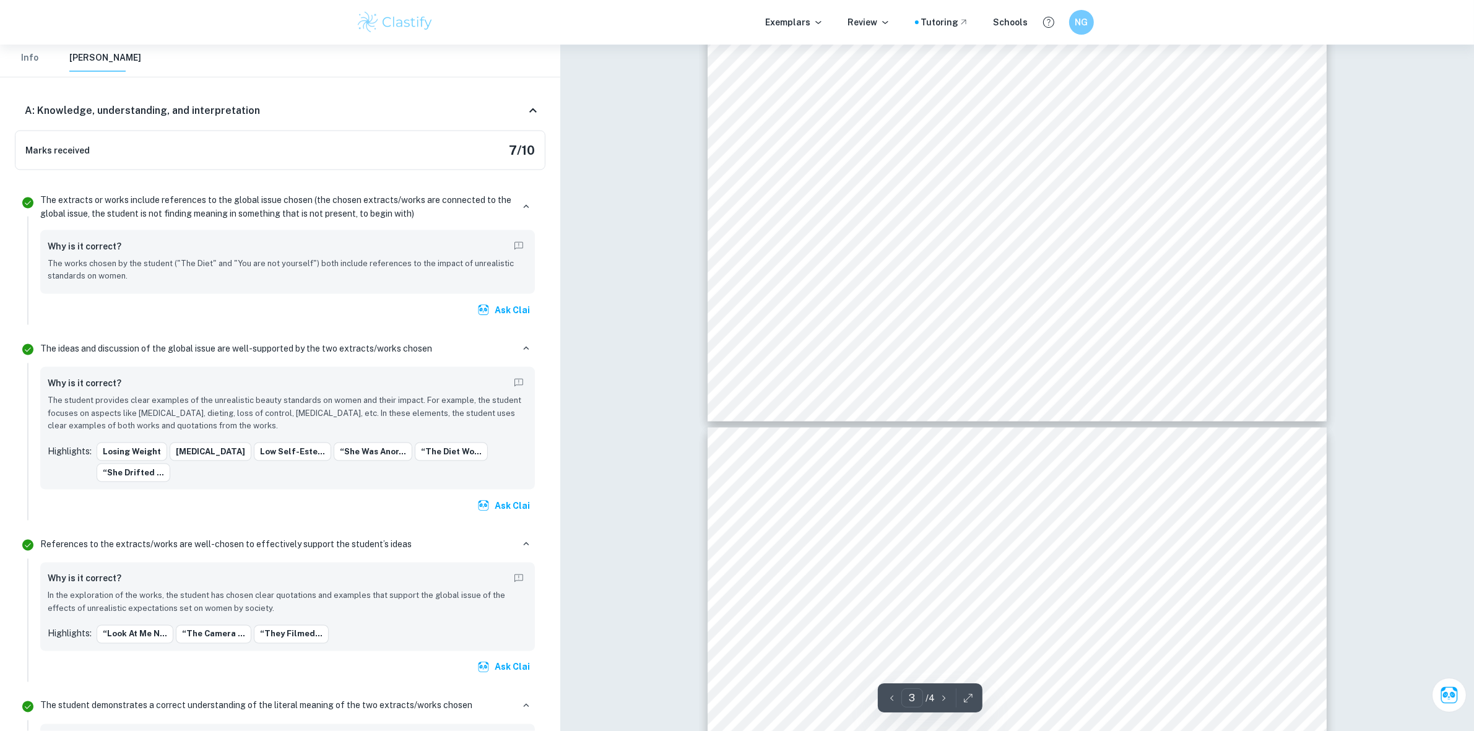
type input "4"
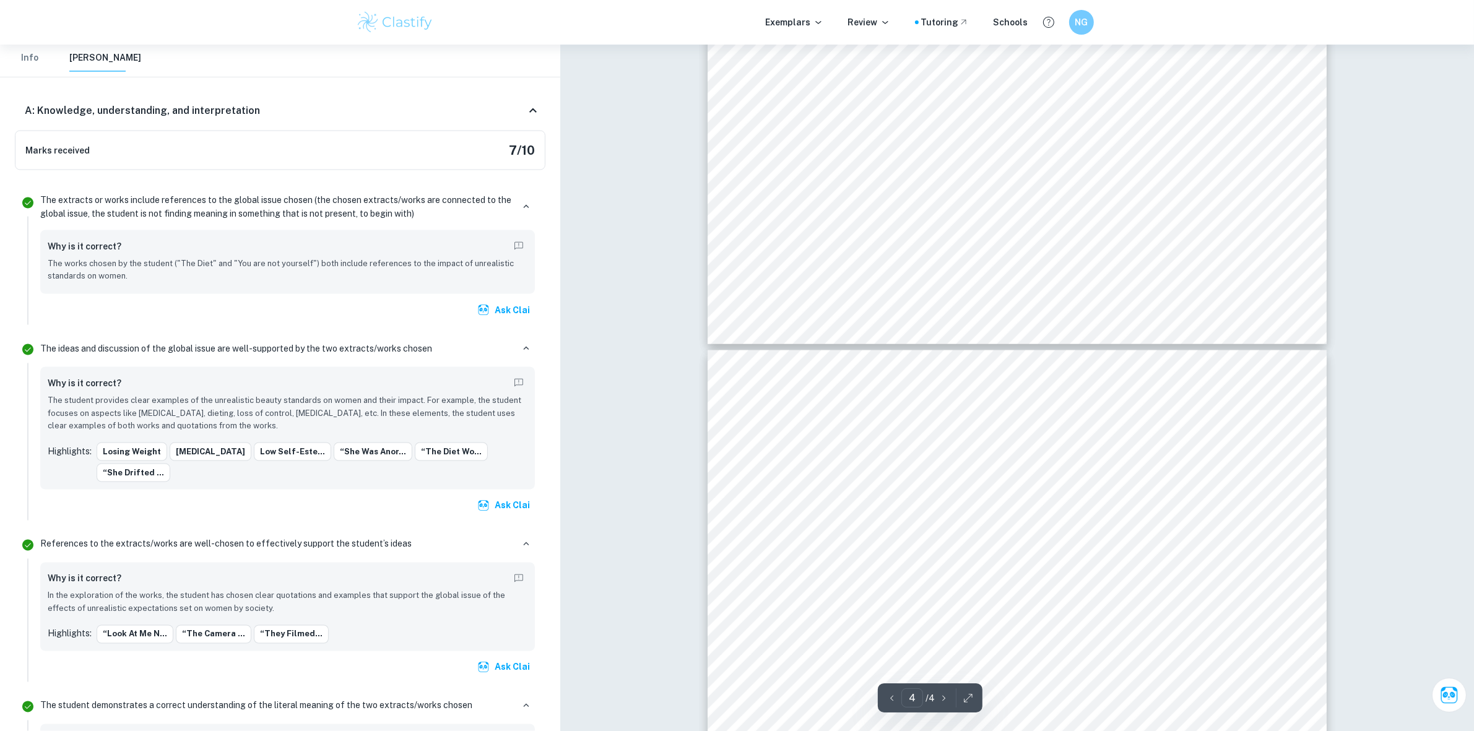
scroll to position [2915, 0]
drag, startPoint x: 1134, startPoint y: 391, endPoint x: 991, endPoint y: 273, distance: 184.7
click at [1100, 323] on div "natural while using a woman who fits into the Eurocentric standards of being wh…" at bounding box center [1017, 324] width 619 height 876
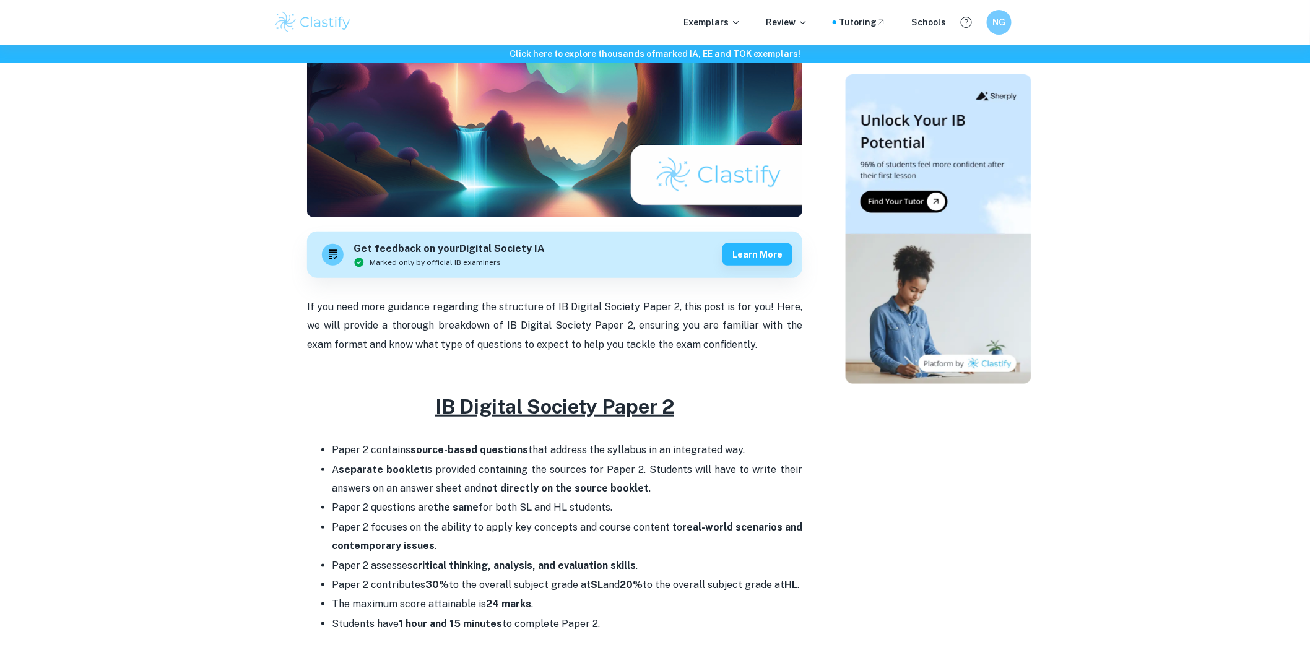
scroll to position [412, 0]
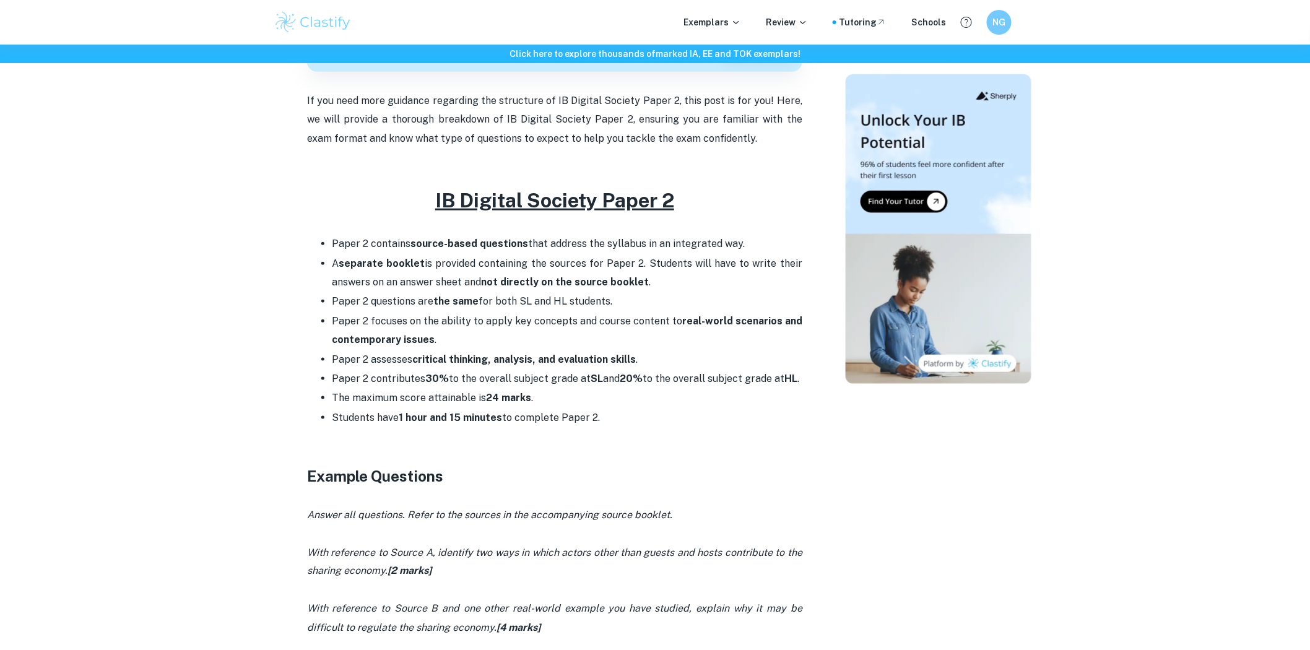
click at [292, 17] on img at bounding box center [313, 22] width 79 height 25
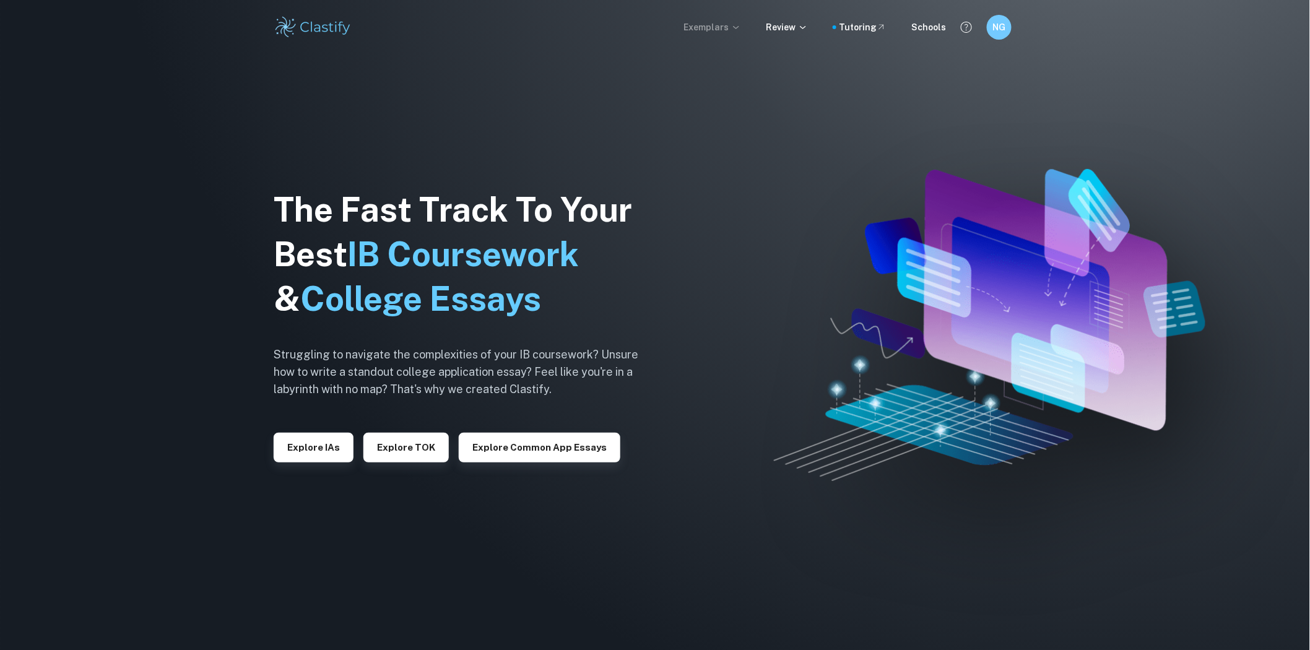
click at [741, 25] on icon at bounding box center [736, 27] width 10 height 10
click at [329, 452] on button "Explore IAs" at bounding box center [314, 448] width 80 height 30
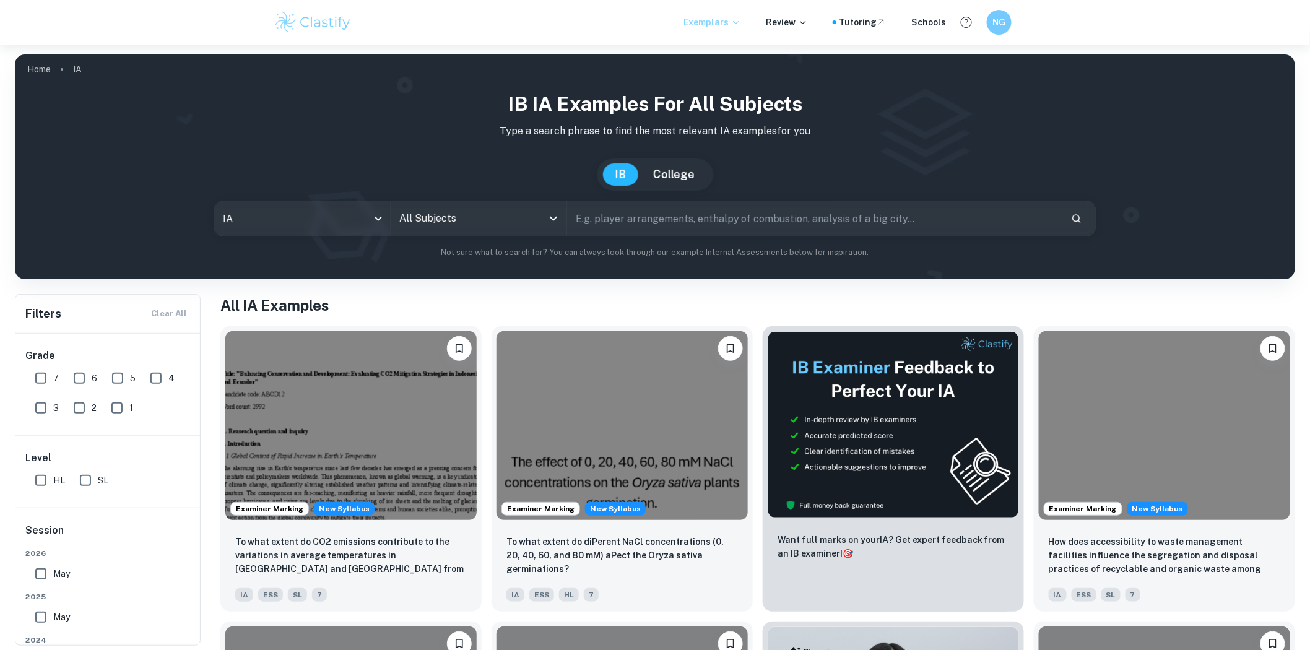
click at [814, 19] on div "Exemplars Review Tutoring Schools" at bounding box center [814, 22] width 262 height 14
click at [789, 21] on p "Review" at bounding box center [787, 22] width 42 height 14
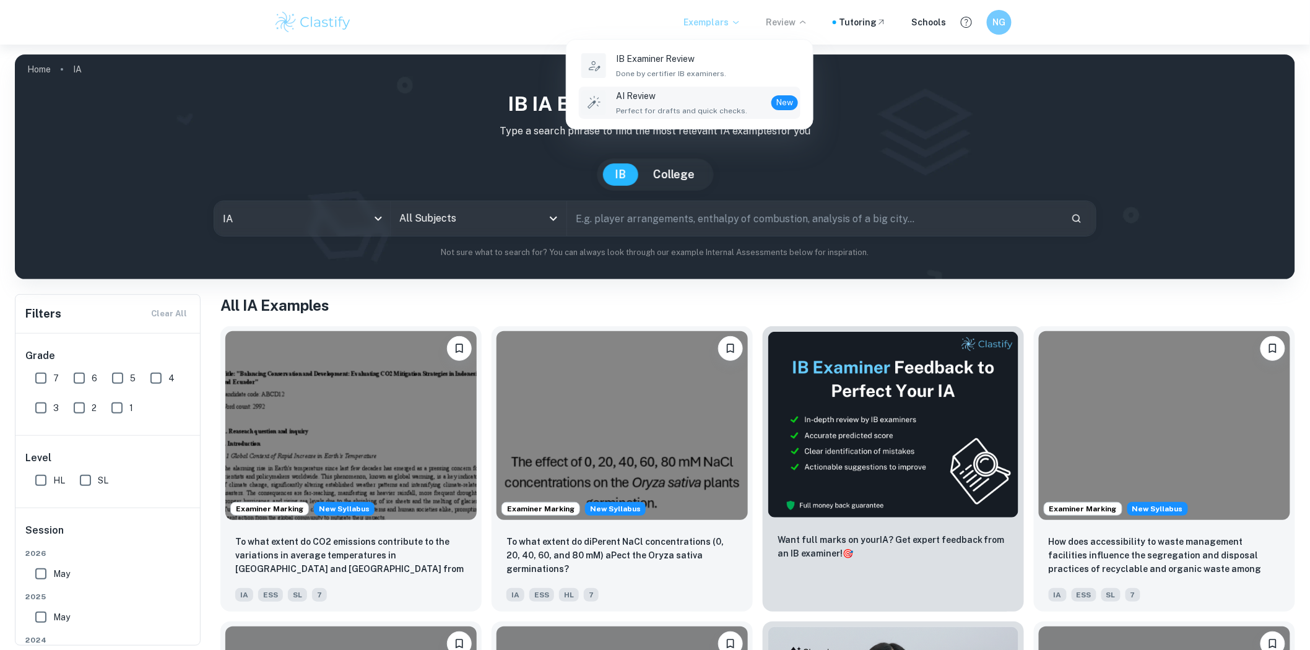
click at [661, 110] on span "Perfect for drafts and quick checks." at bounding box center [681, 110] width 131 height 11
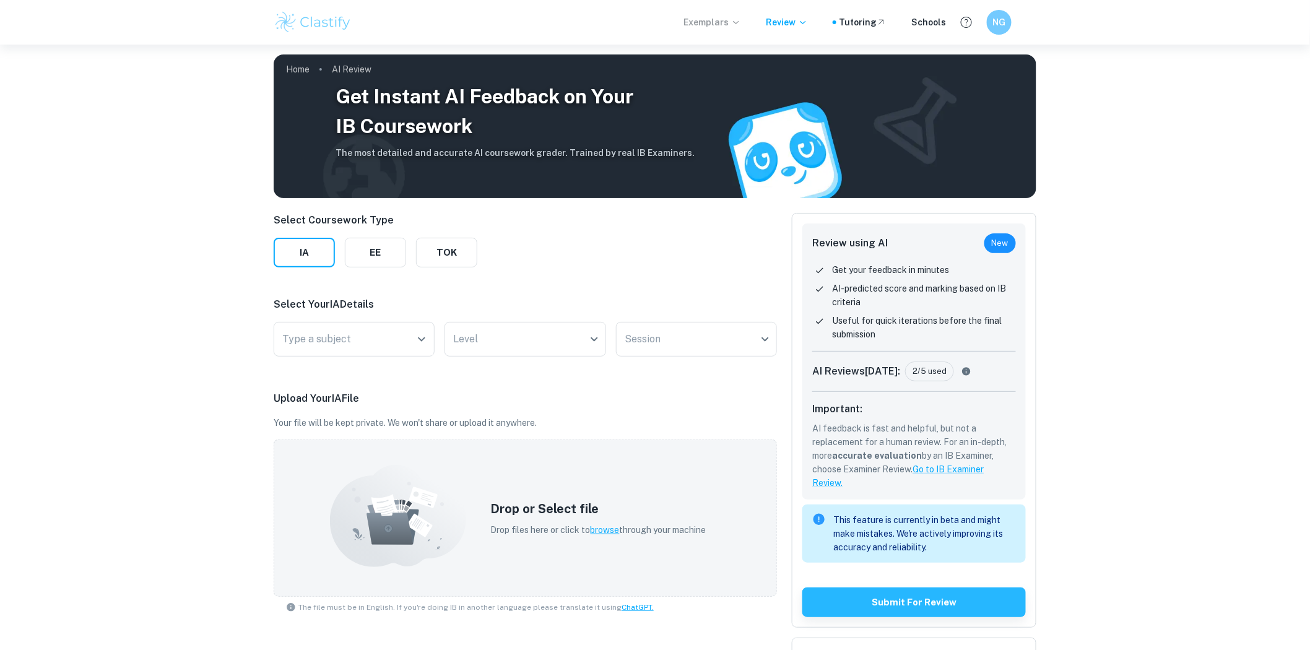
click at [997, 23] on h6 "NG" at bounding box center [999, 22] width 14 height 14
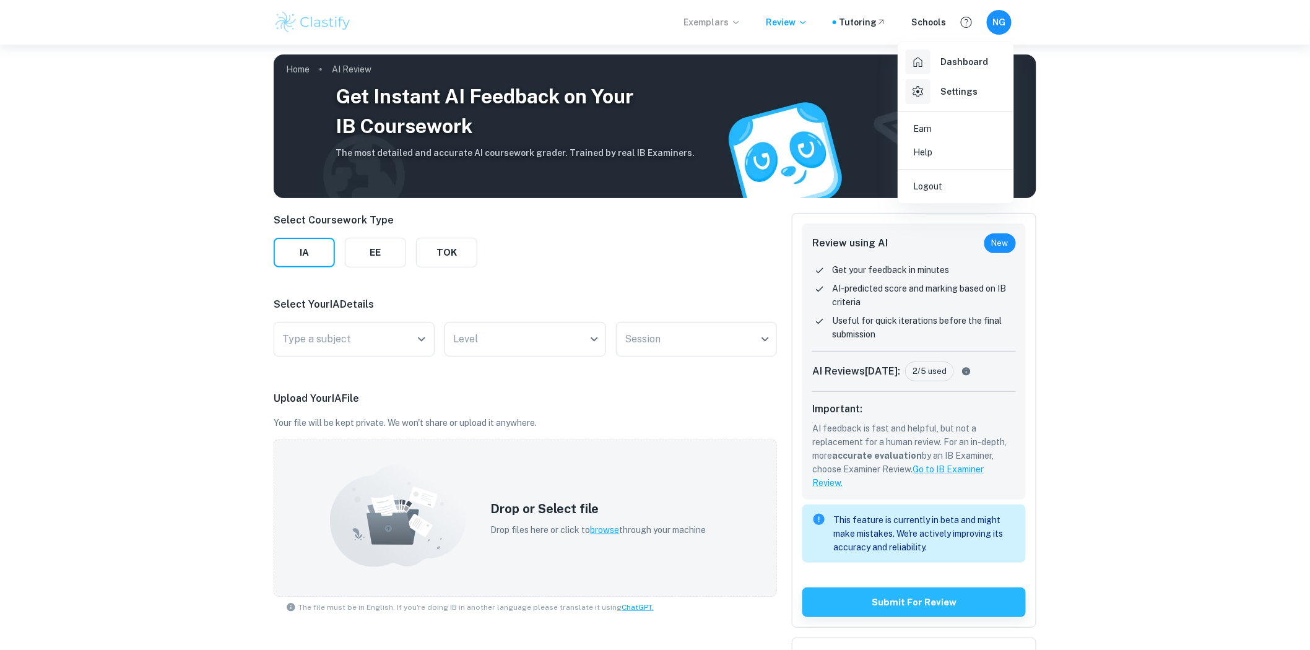
click at [967, 67] on h6 "Dashboard" at bounding box center [964, 62] width 48 height 14
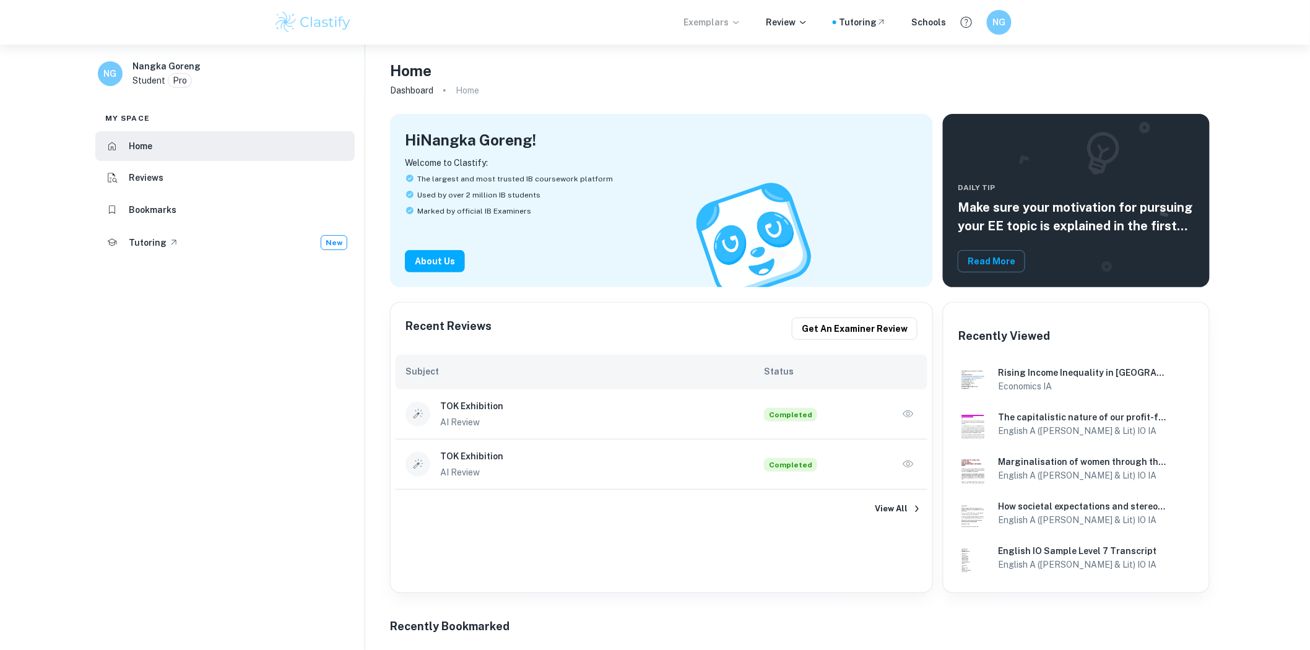
click at [239, 174] on li "Reviews" at bounding box center [224, 178] width 259 height 30
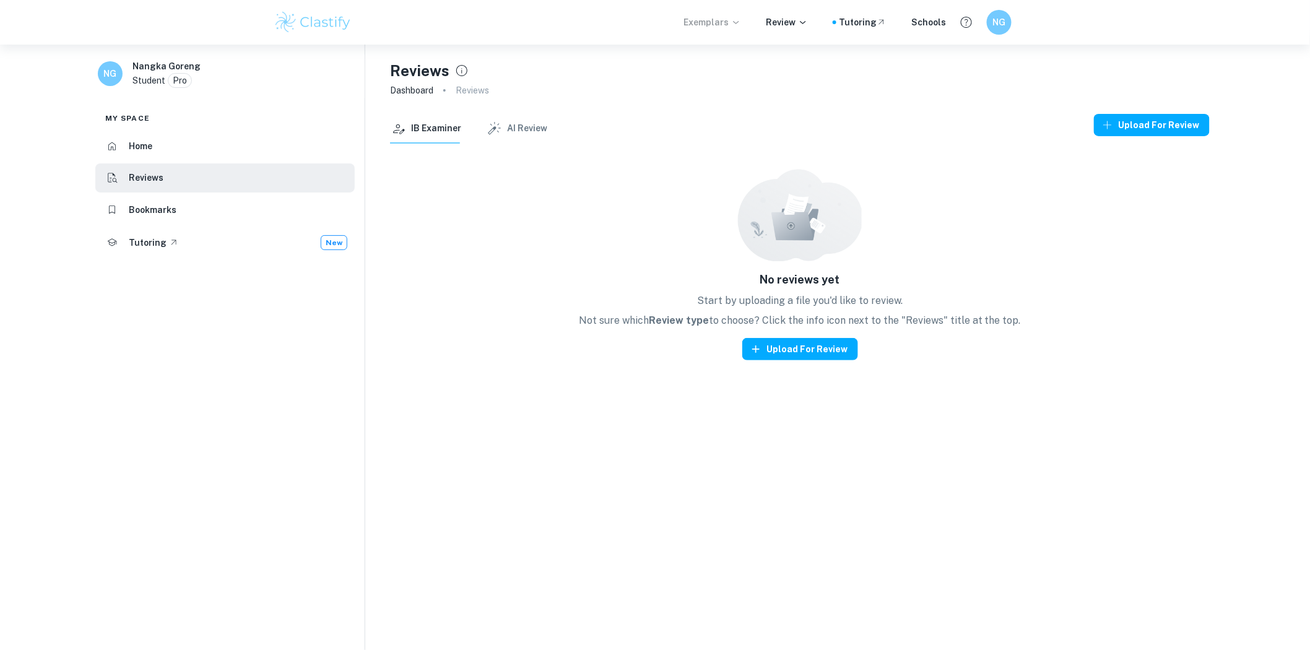
click at [522, 110] on div "Reviews Dashboard Reviews" at bounding box center [800, 79] width 820 height 69
click at [521, 135] on button "AI Review" at bounding box center [516, 129] width 61 height 30
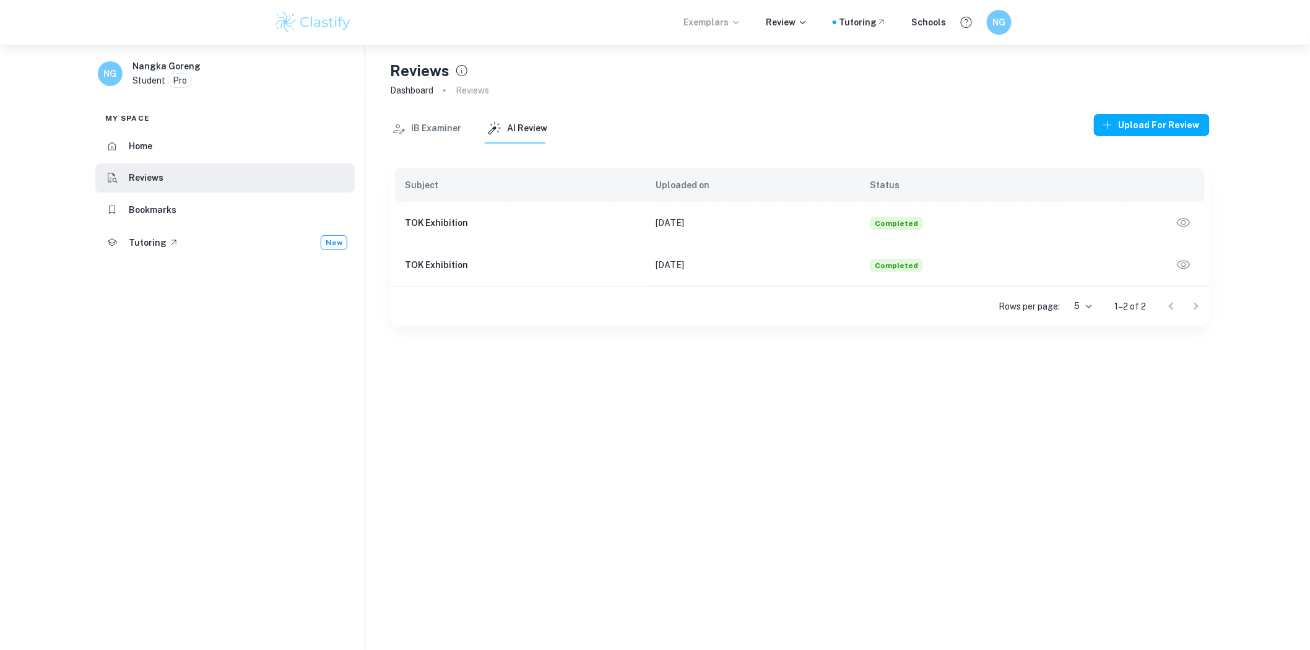
click at [1184, 269] on icon "button" at bounding box center [1184, 265] width 16 height 16
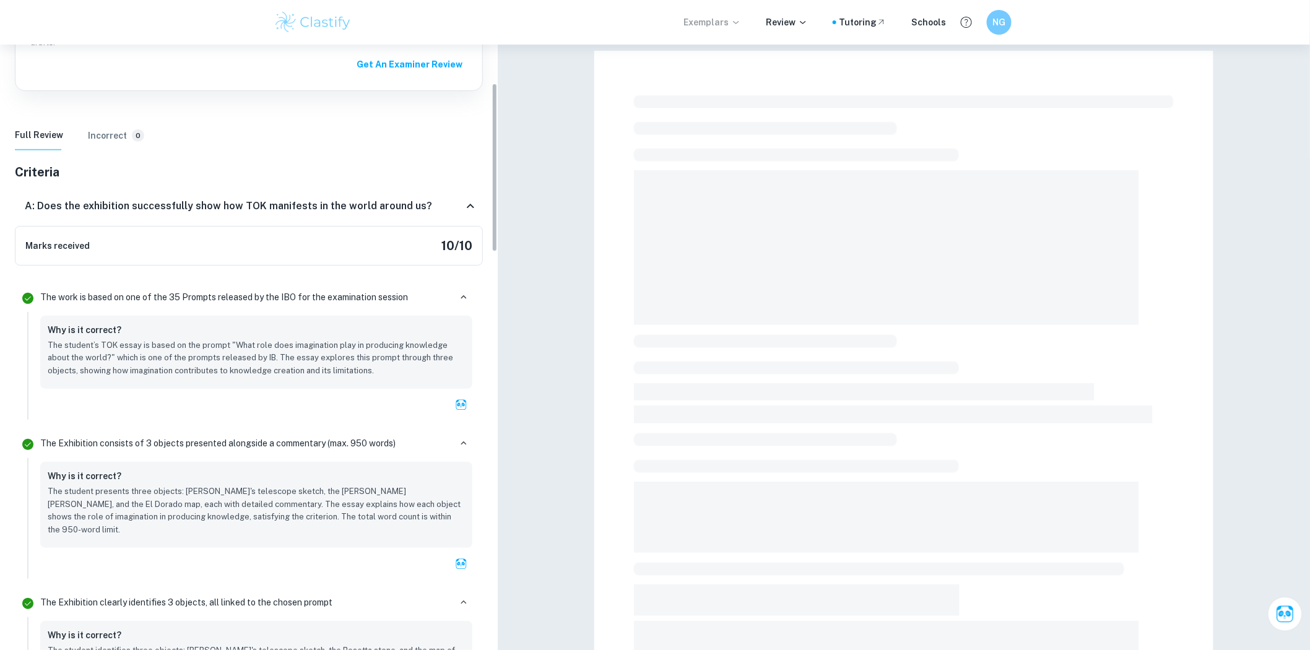
scroll to position [275, 0]
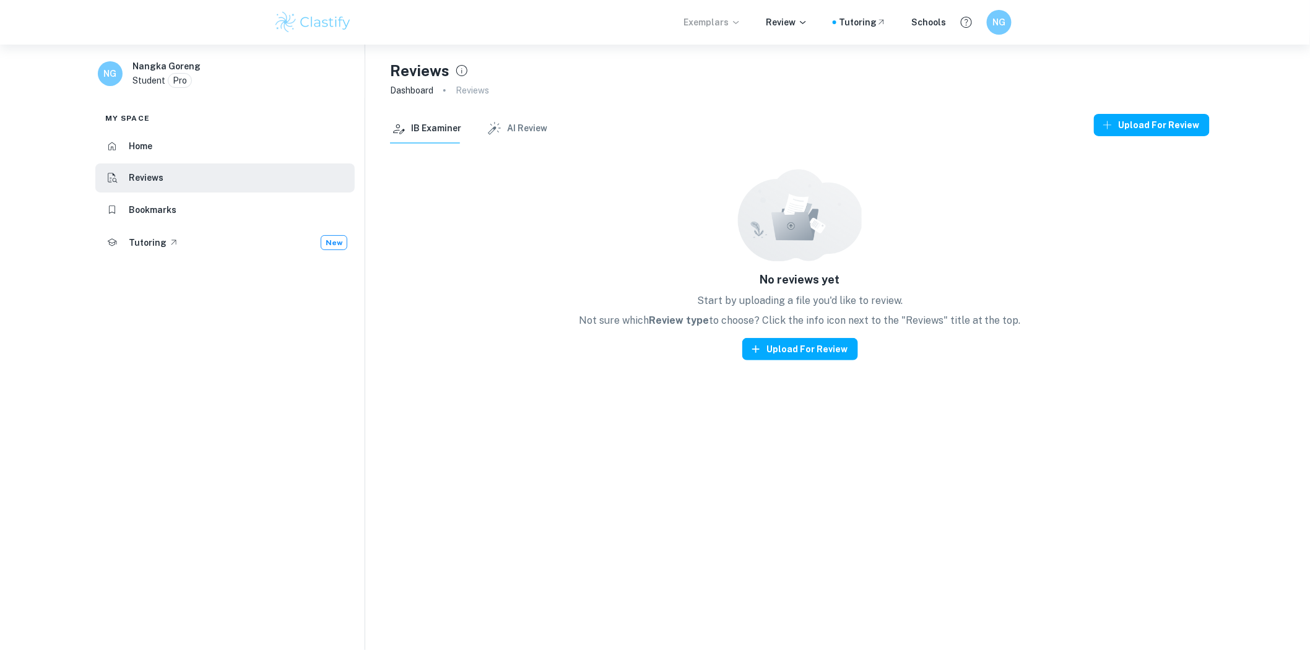
click at [518, 125] on button "AI Review" at bounding box center [516, 129] width 61 height 30
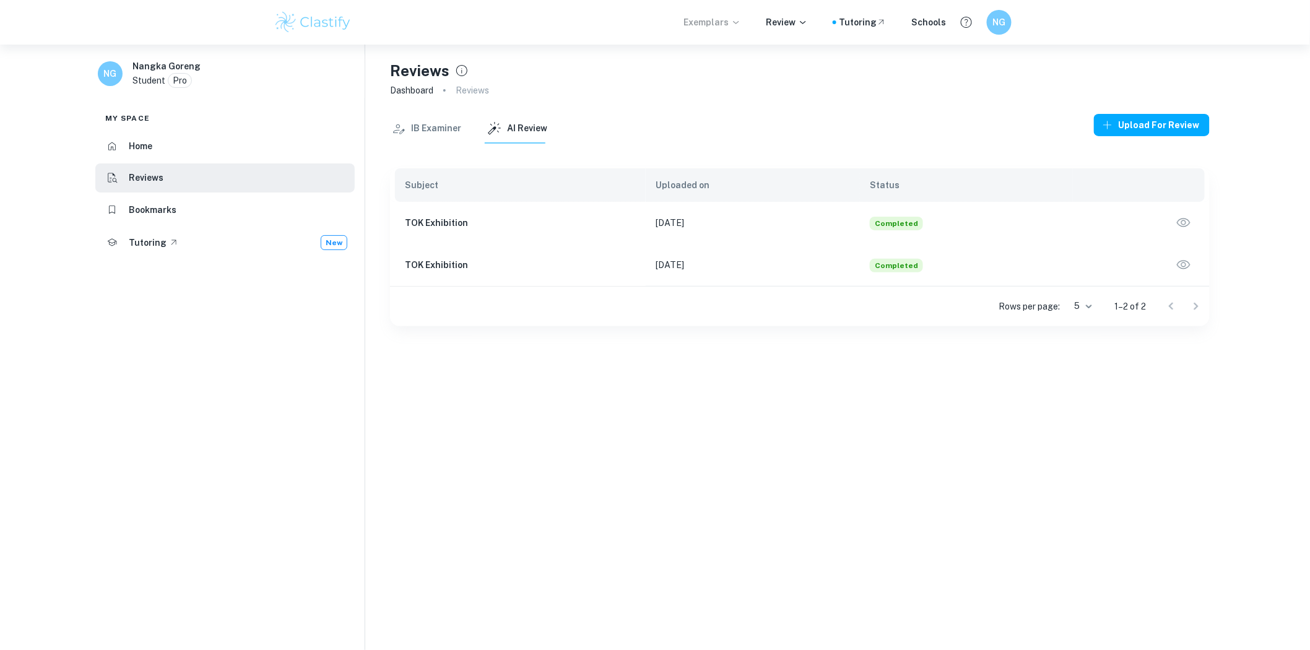
click at [1173, 219] on button "button" at bounding box center [1184, 223] width 22 height 22
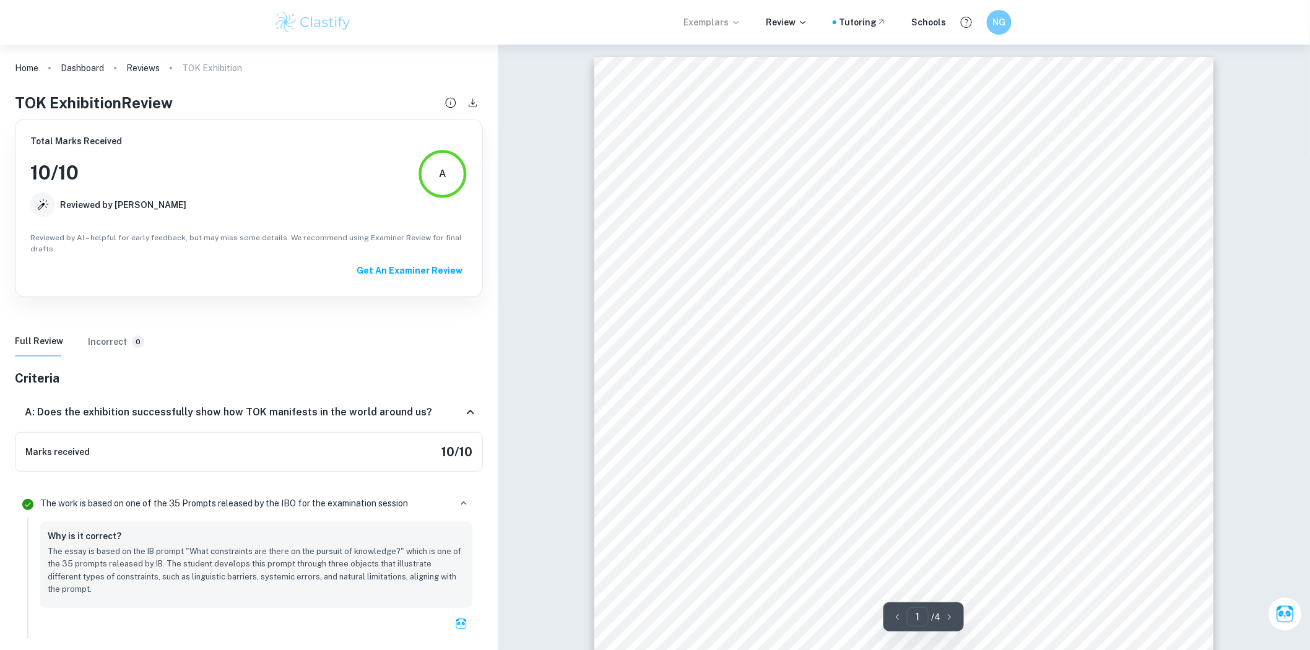
drag, startPoint x: 796, startPoint y: 139, endPoint x: 717, endPoint y: 262, distance: 146.5
click at [717, 262] on div "TOK EXHIBITION 15. What constraints are there on the pursuit of knowledge? (949…" at bounding box center [903, 457] width 619 height 801
drag, startPoint x: 721, startPoint y: 225, endPoint x: 891, endPoint y: 314, distance: 192.7
click at [890, 308] on div "TOK EXHIBITION 15. What constraints are there on the pursuit of knowledge? (949…" at bounding box center [903, 457] width 619 height 801
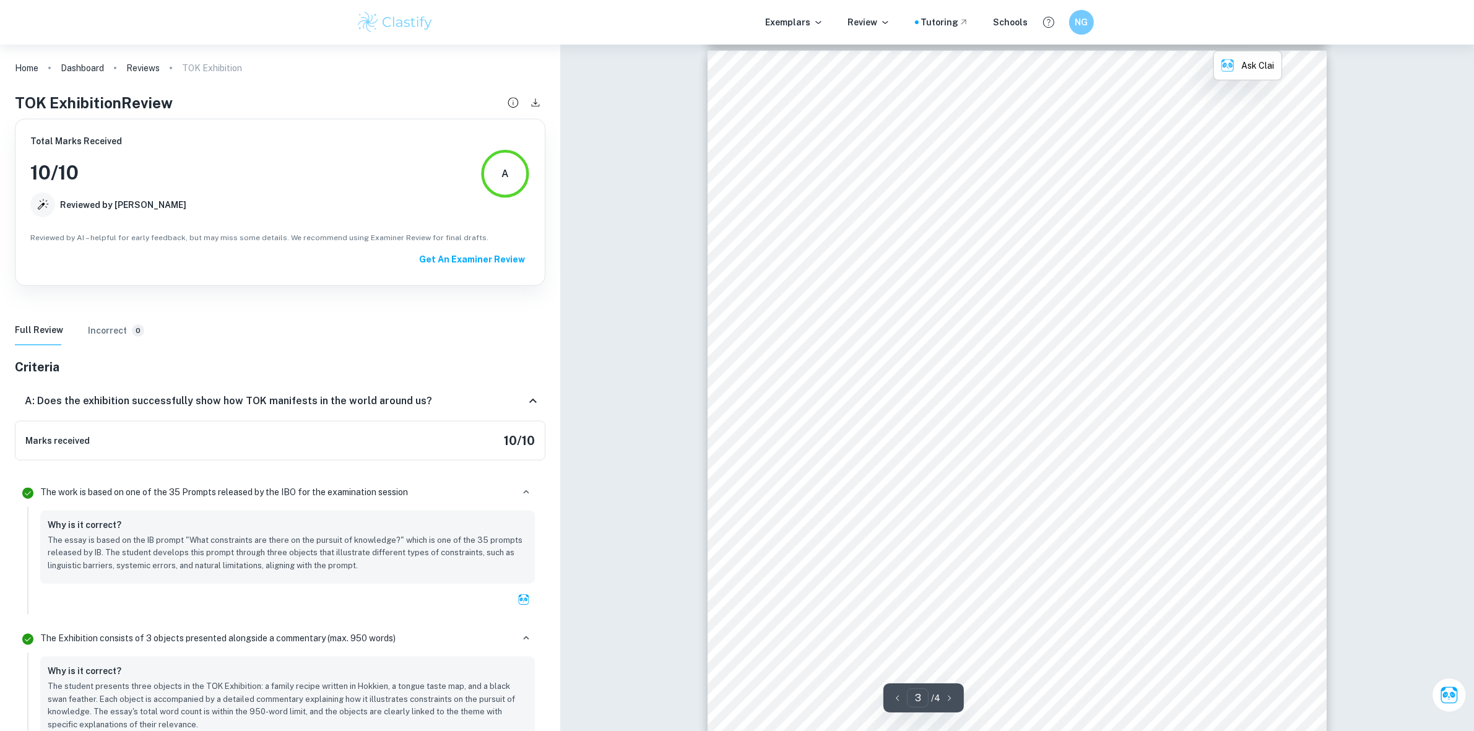
scroll to position [2085, 0]
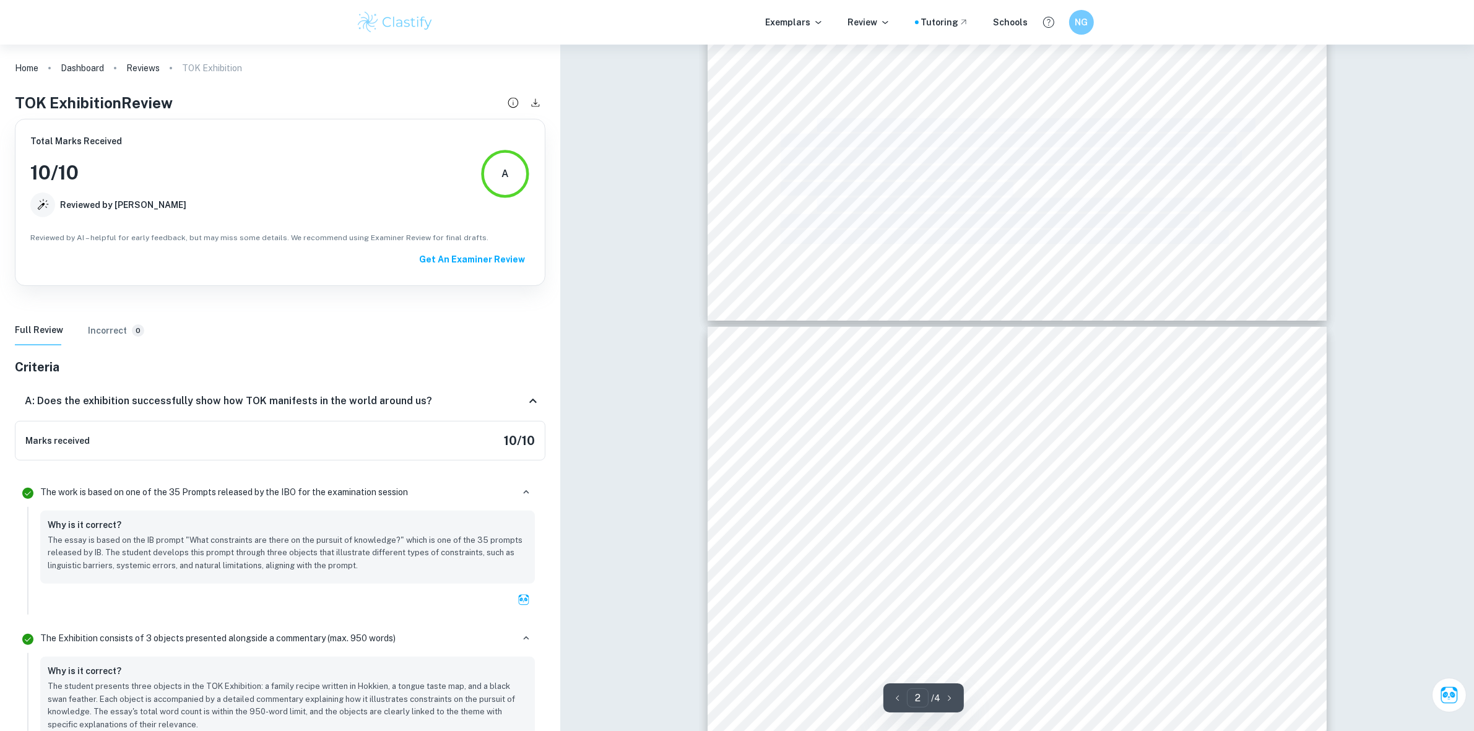
type input "1"
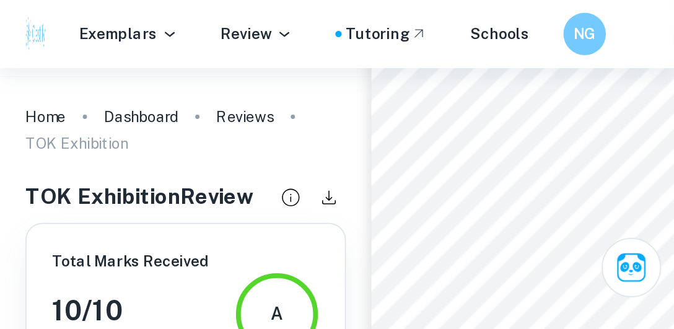
scroll to position [332, 0]
